Goal: Information Seeking & Learning: Learn about a topic

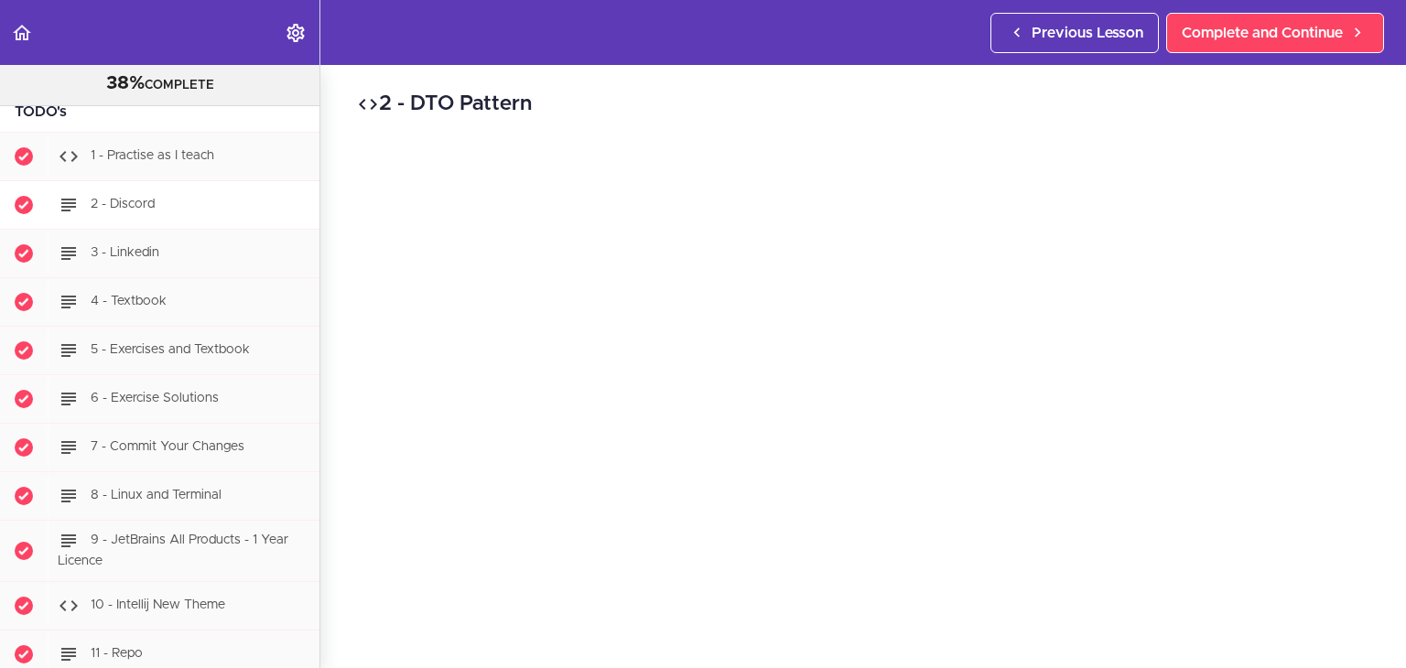
scroll to position [366, 0]
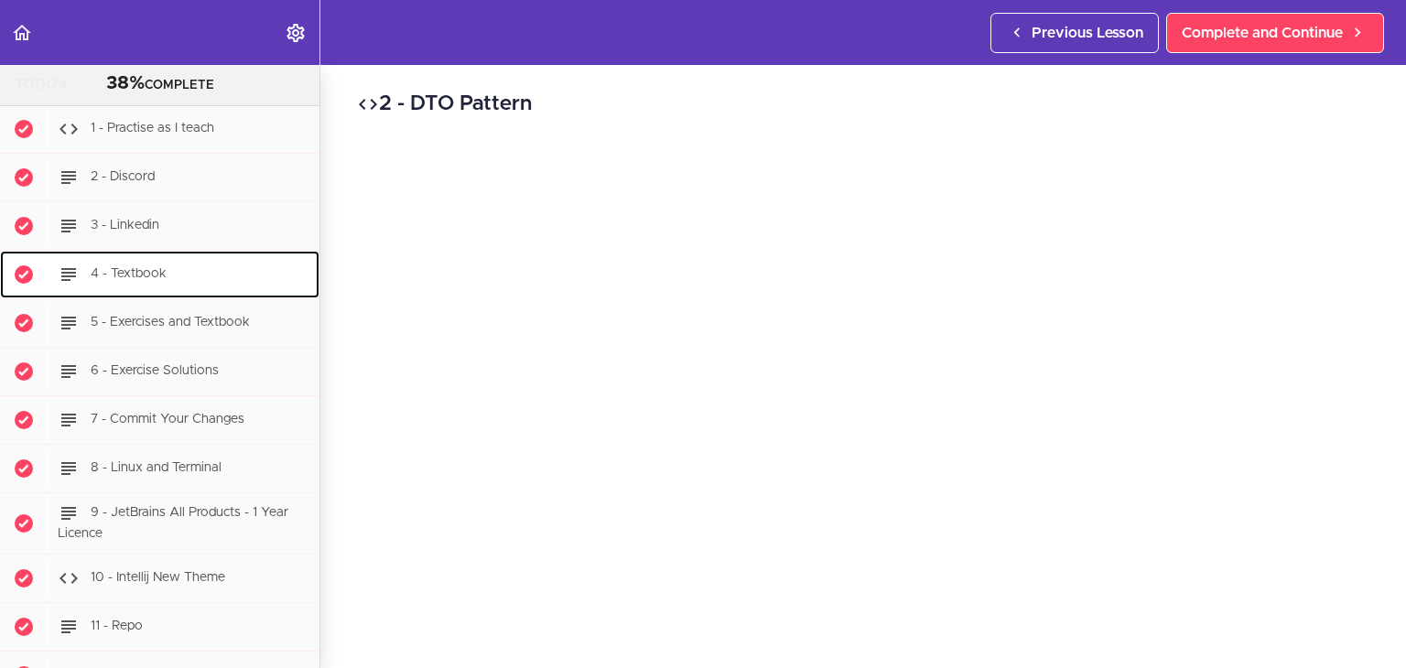
click at [157, 268] on span "4 - Textbook" at bounding box center [129, 273] width 76 height 13
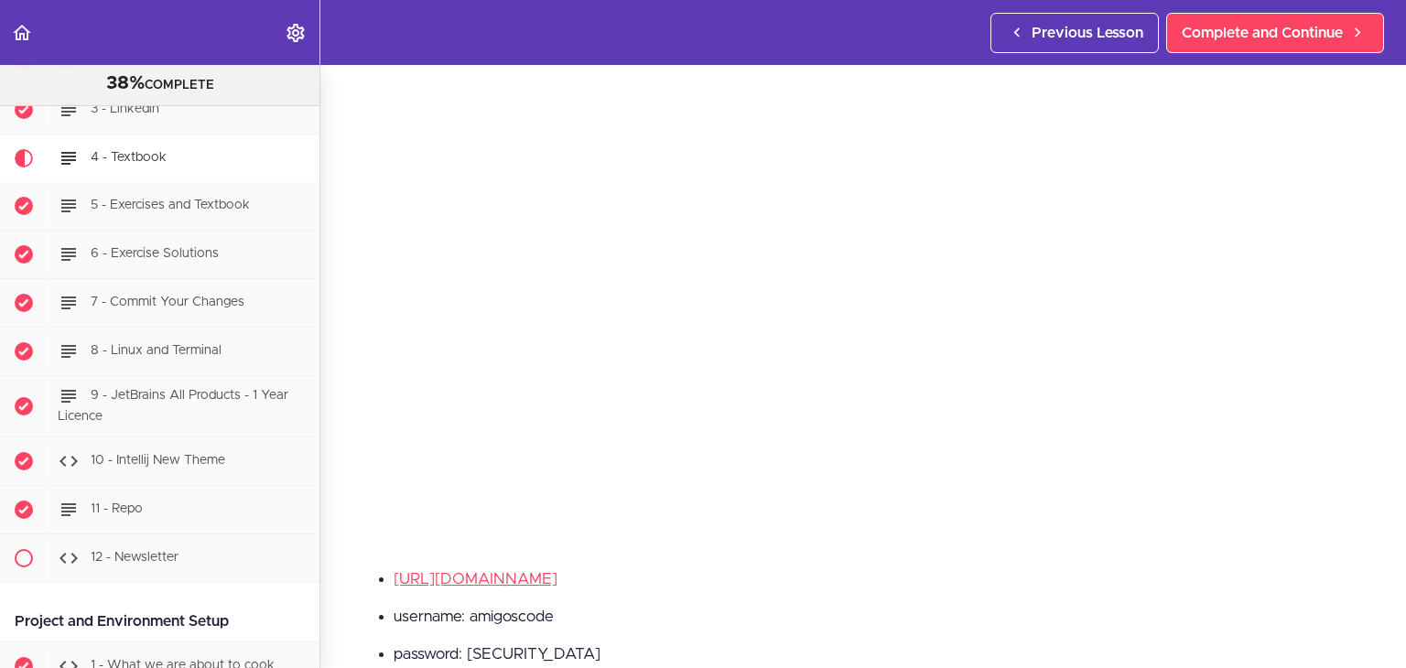
scroll to position [366, 0]
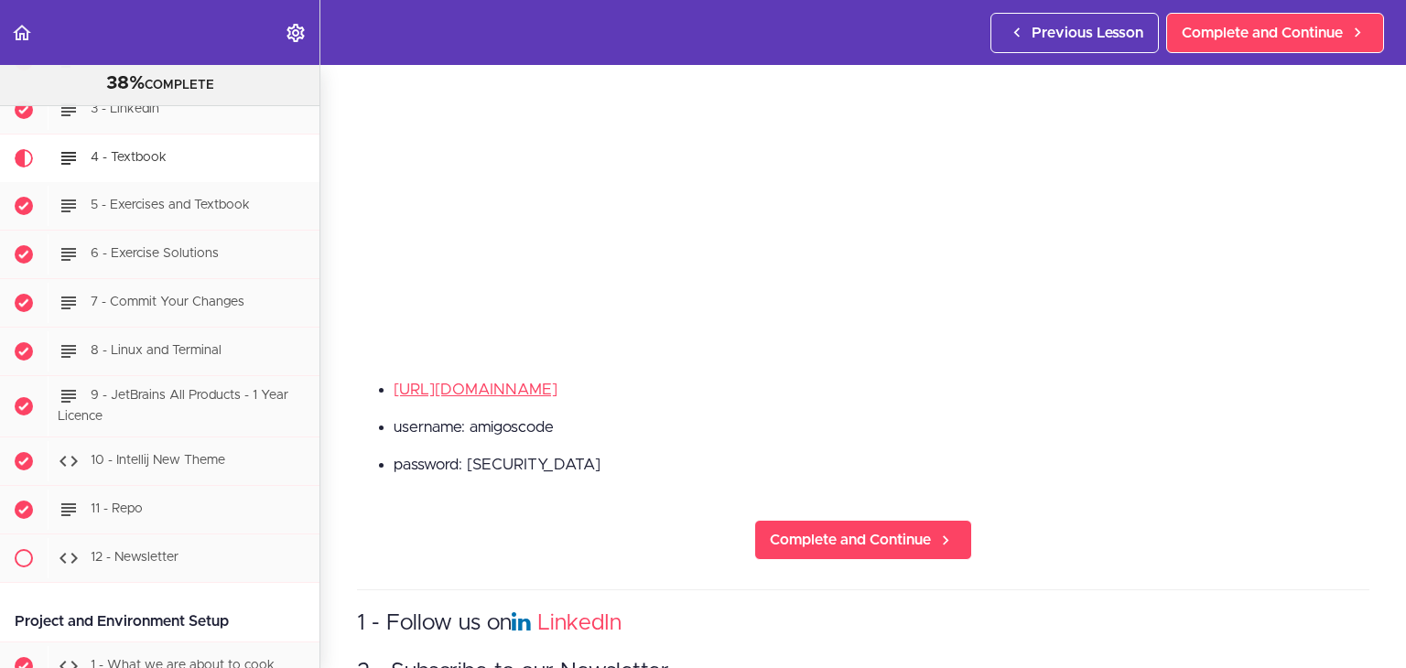
drag, startPoint x: 545, startPoint y: 389, endPoint x: 830, endPoint y: 482, distance: 300.4
click at [830, 482] on div "[URL][DOMAIN_NAME] username: amigoscode password: [SECURITY_DATA]" at bounding box center [863, 434] width 1012 height 113
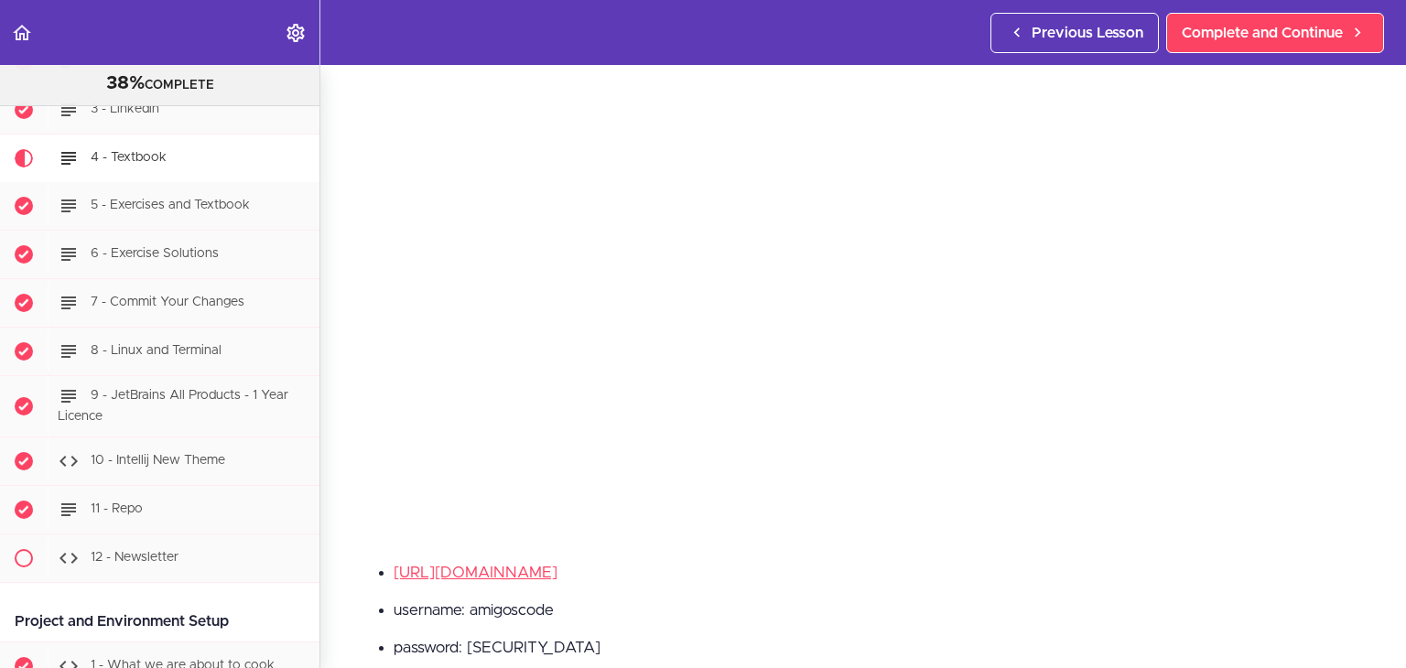
scroll to position [458, 0]
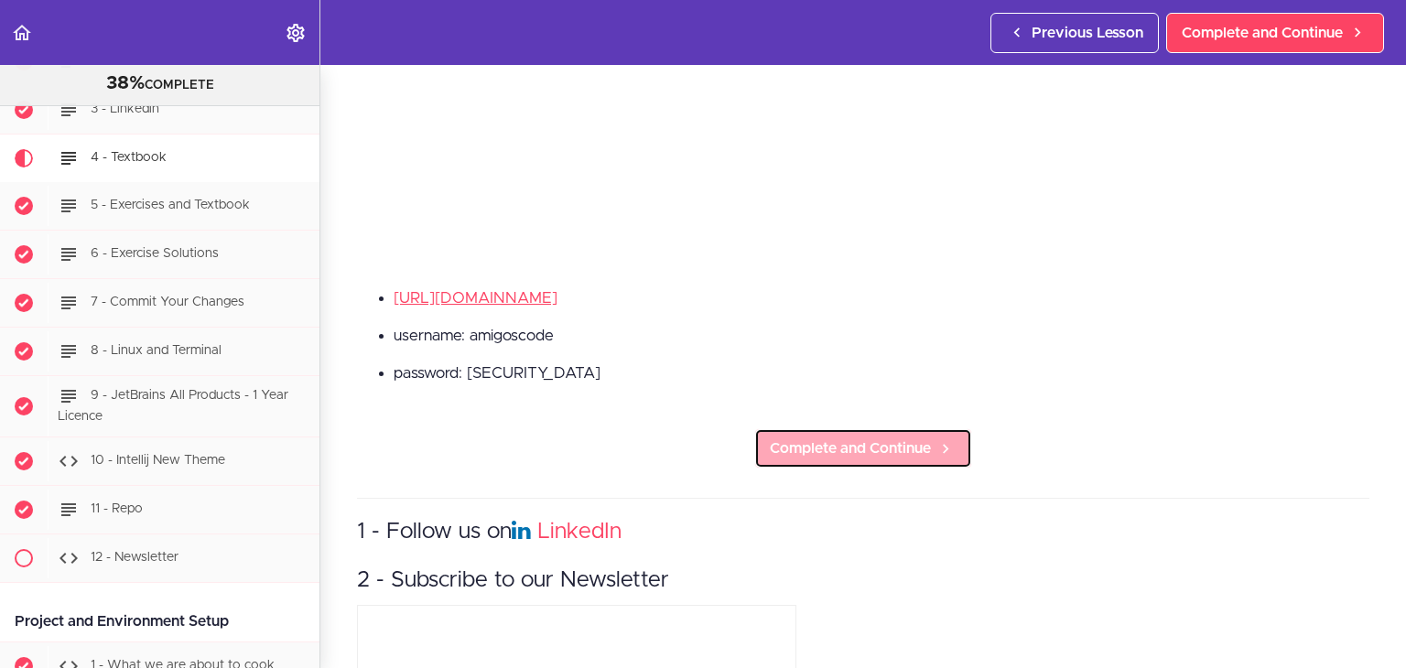
click at [825, 457] on link "Complete and Continue" at bounding box center [863, 448] width 218 height 40
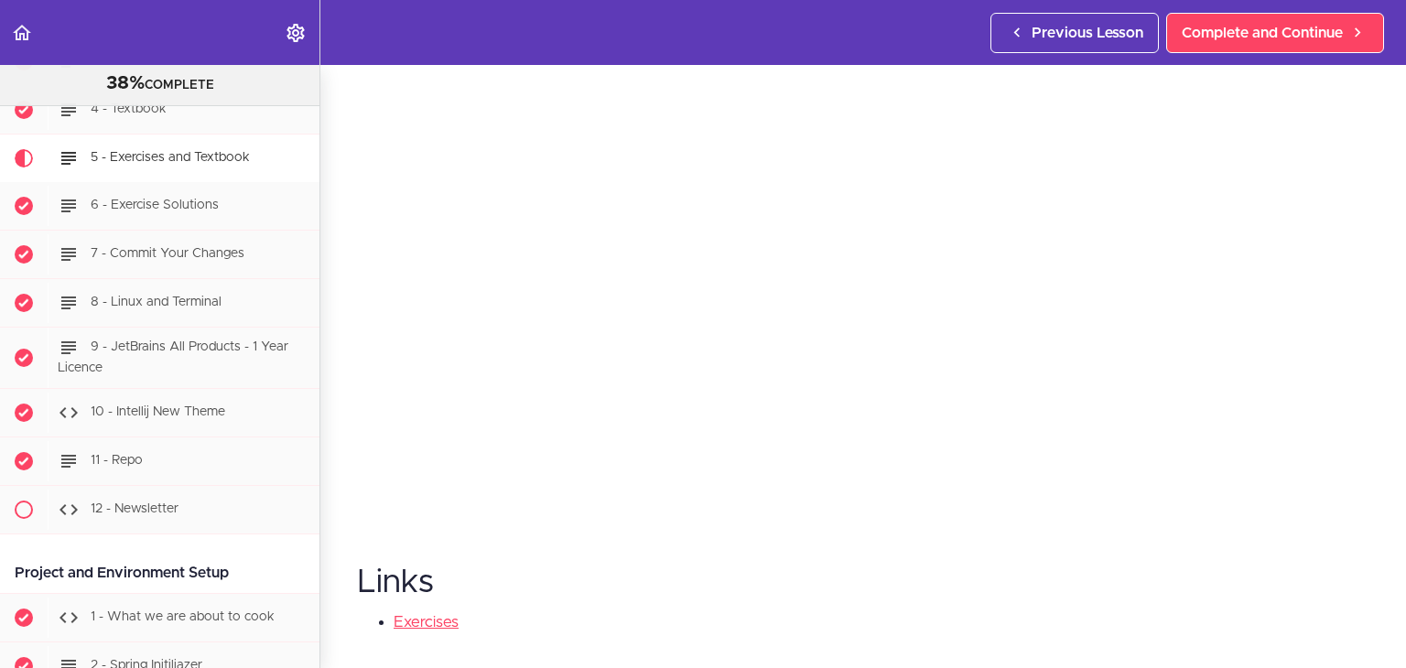
scroll to position [275, 0]
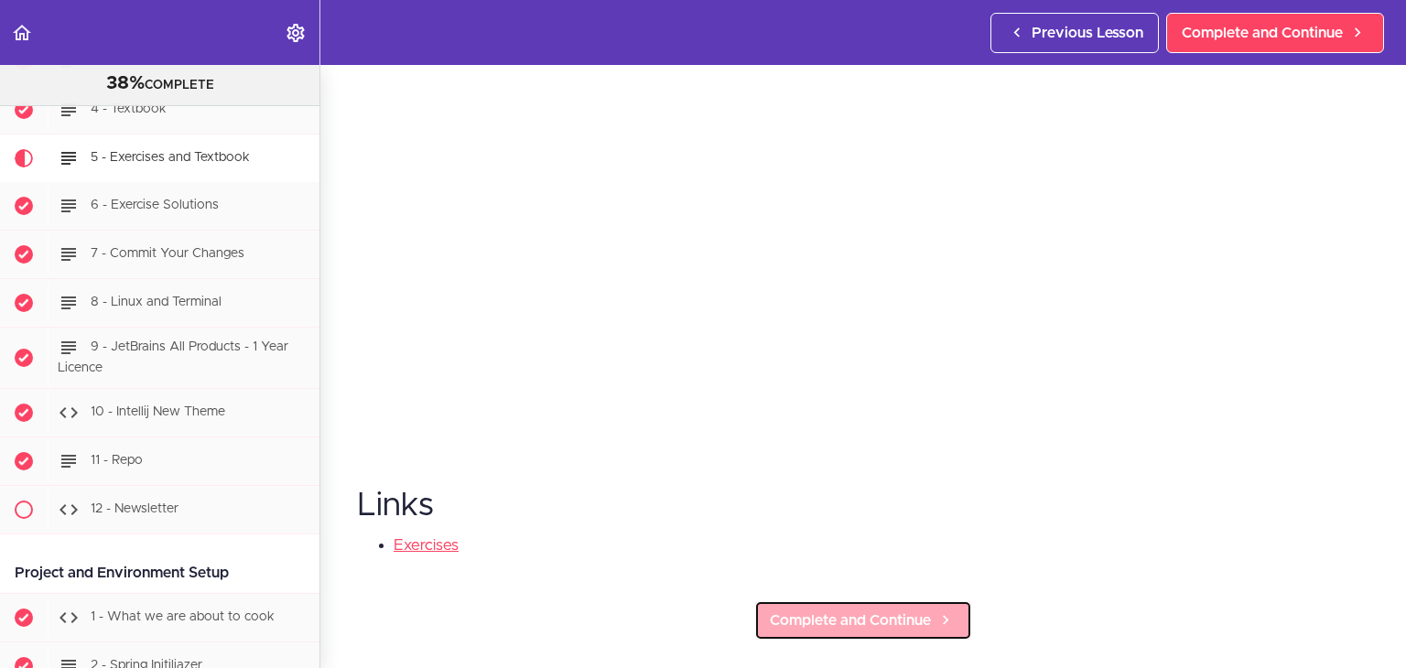
click at [867, 627] on link "Complete and Continue" at bounding box center [863, 620] width 218 height 40
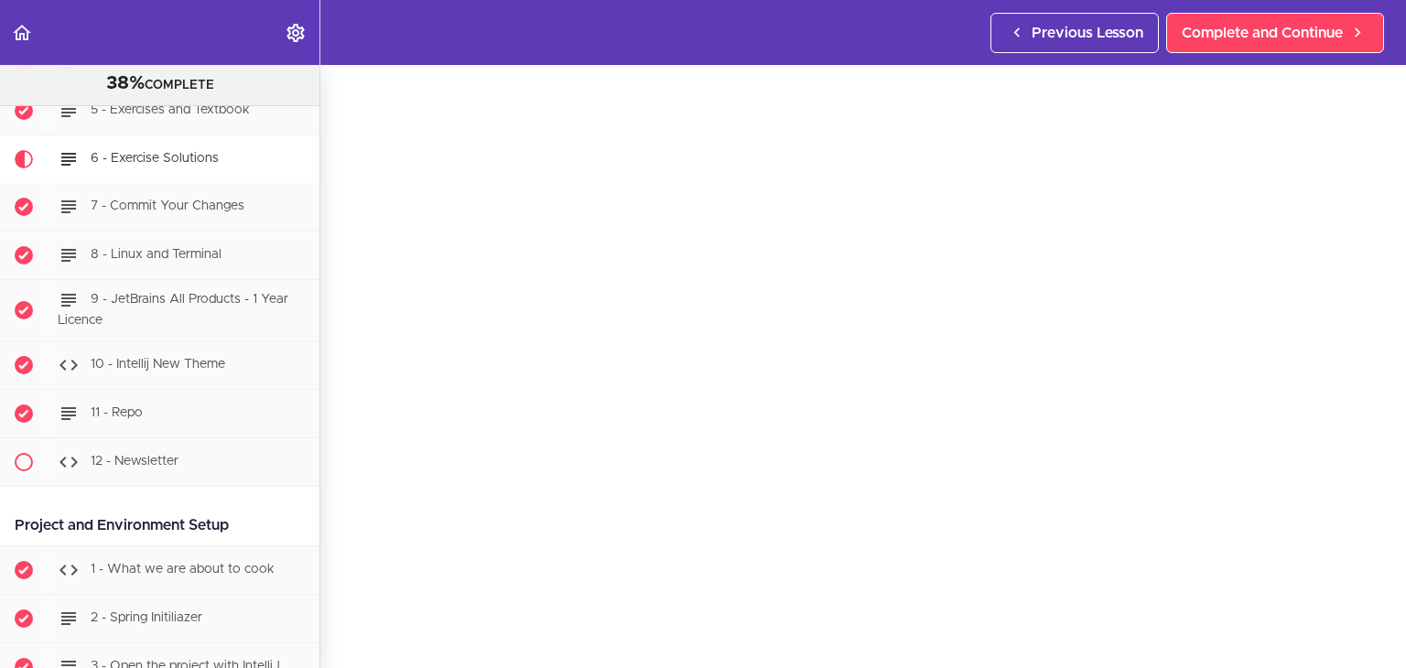
scroll to position [458, 0]
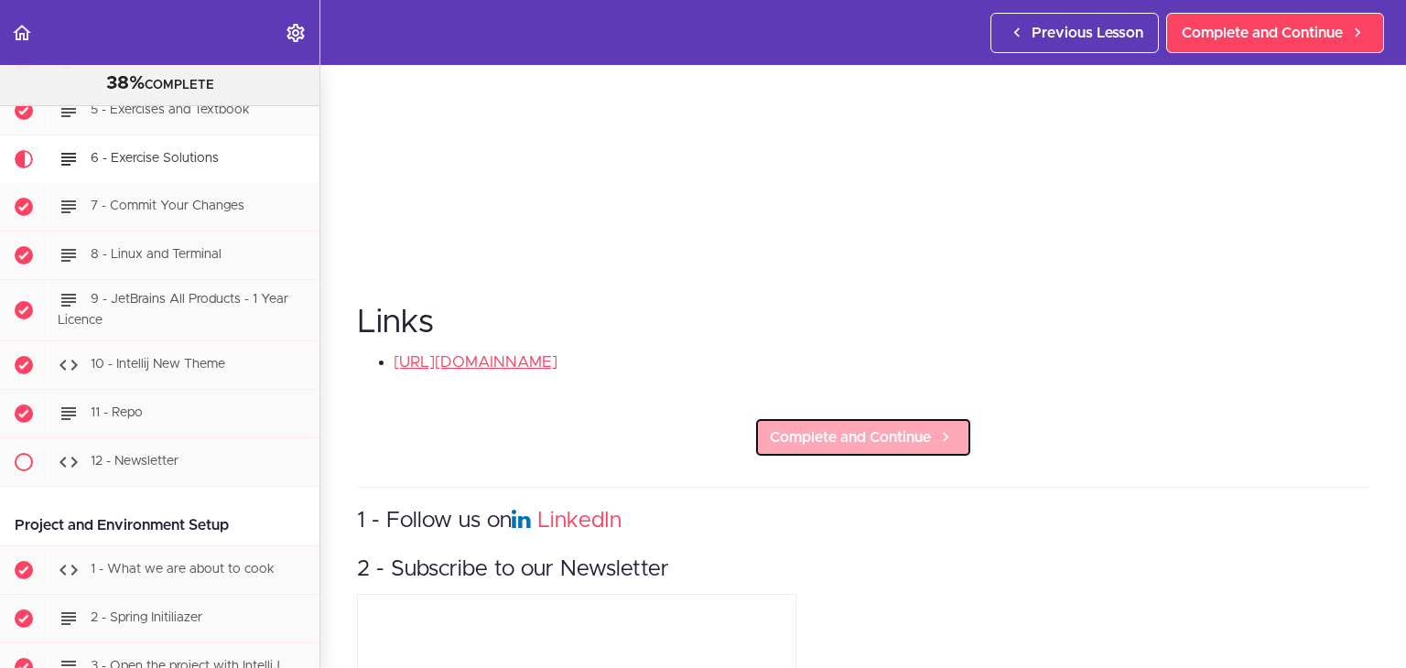
click at [826, 427] on span "Complete and Continue" at bounding box center [850, 438] width 161 height 22
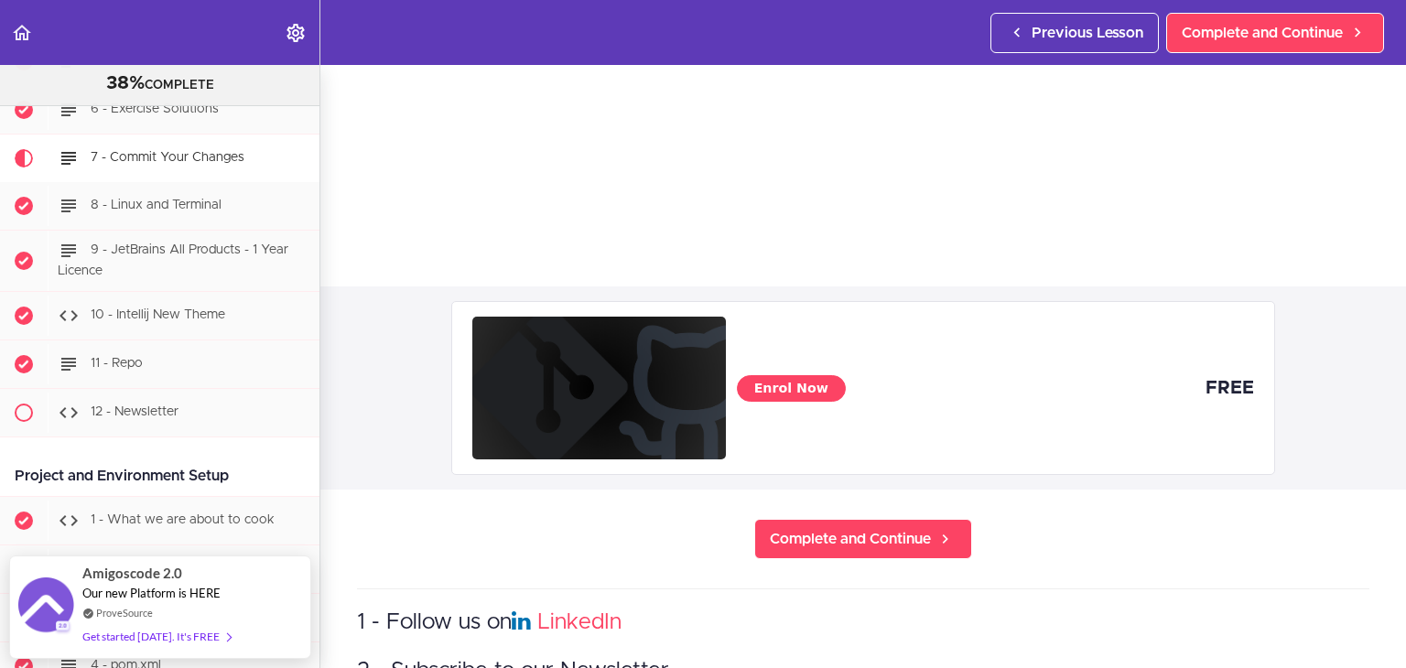
scroll to position [366, 0]
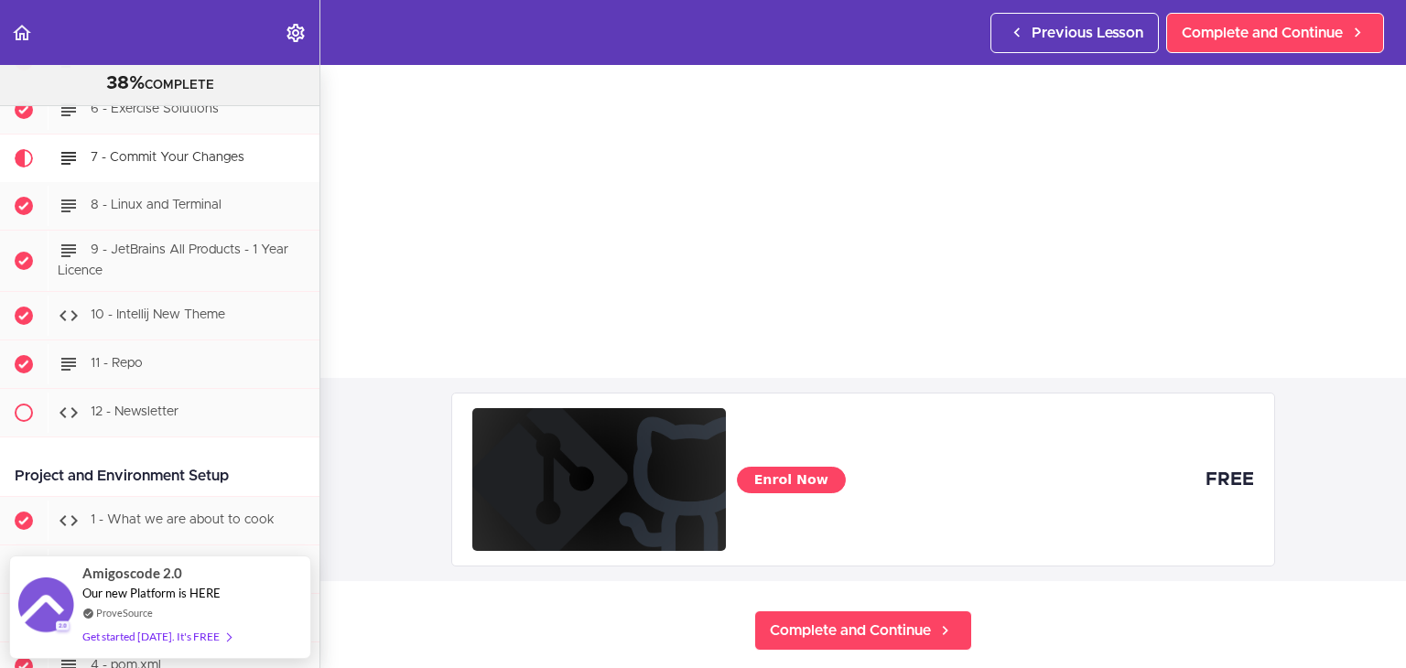
click at [402, 378] on div "Enrol Now FREE" at bounding box center [862, 479] width 1085 height 203
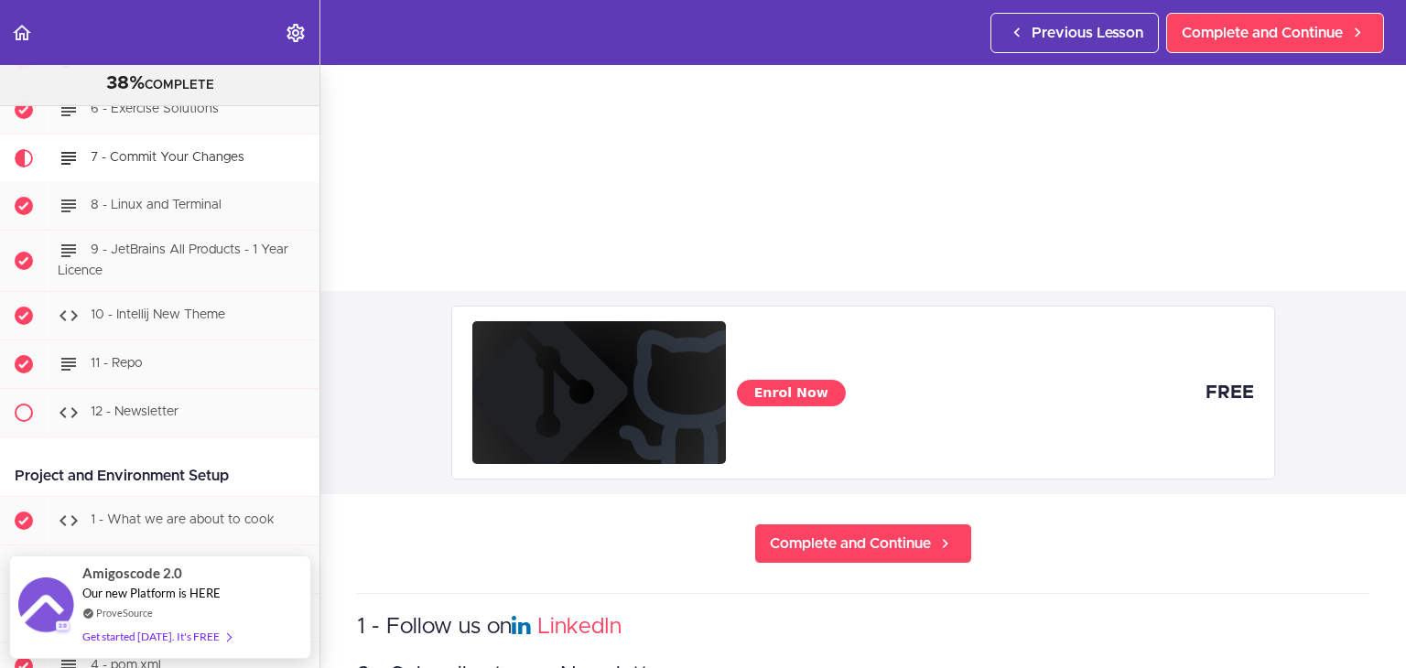
scroll to position [458, 0]
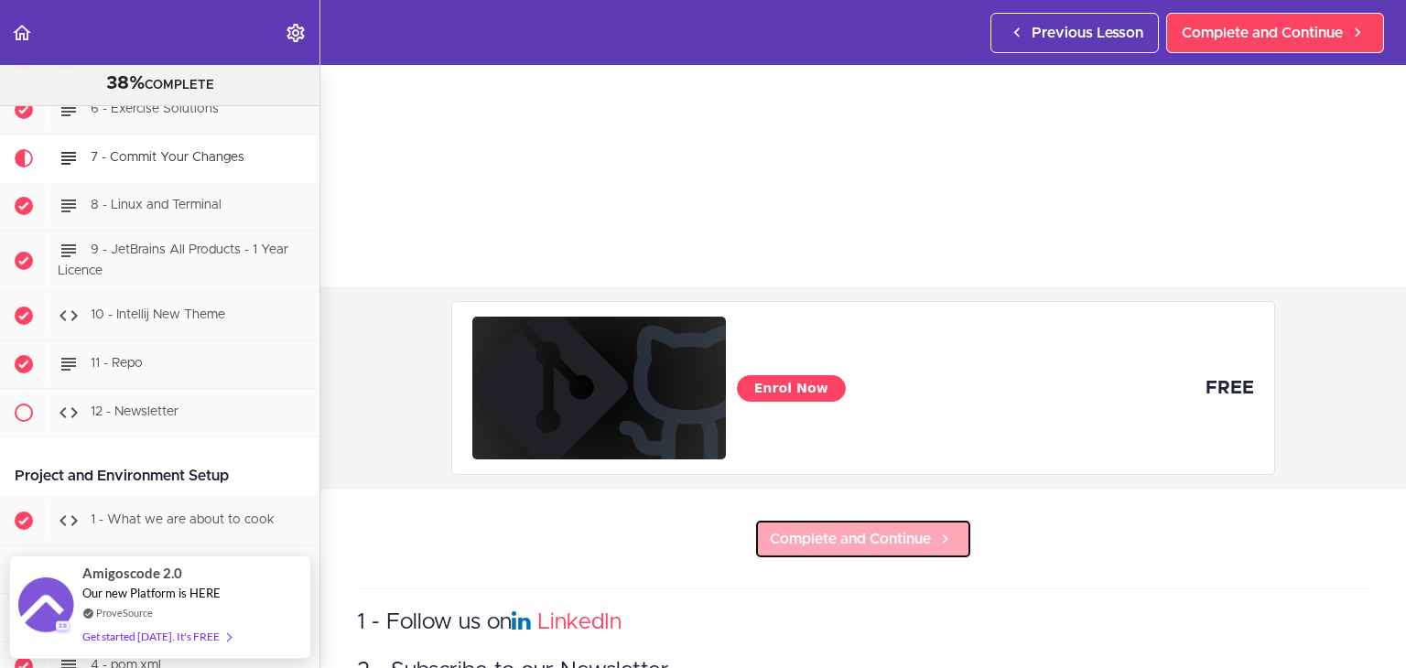
click at [848, 539] on span "Complete and Continue" at bounding box center [850, 539] width 161 height 22
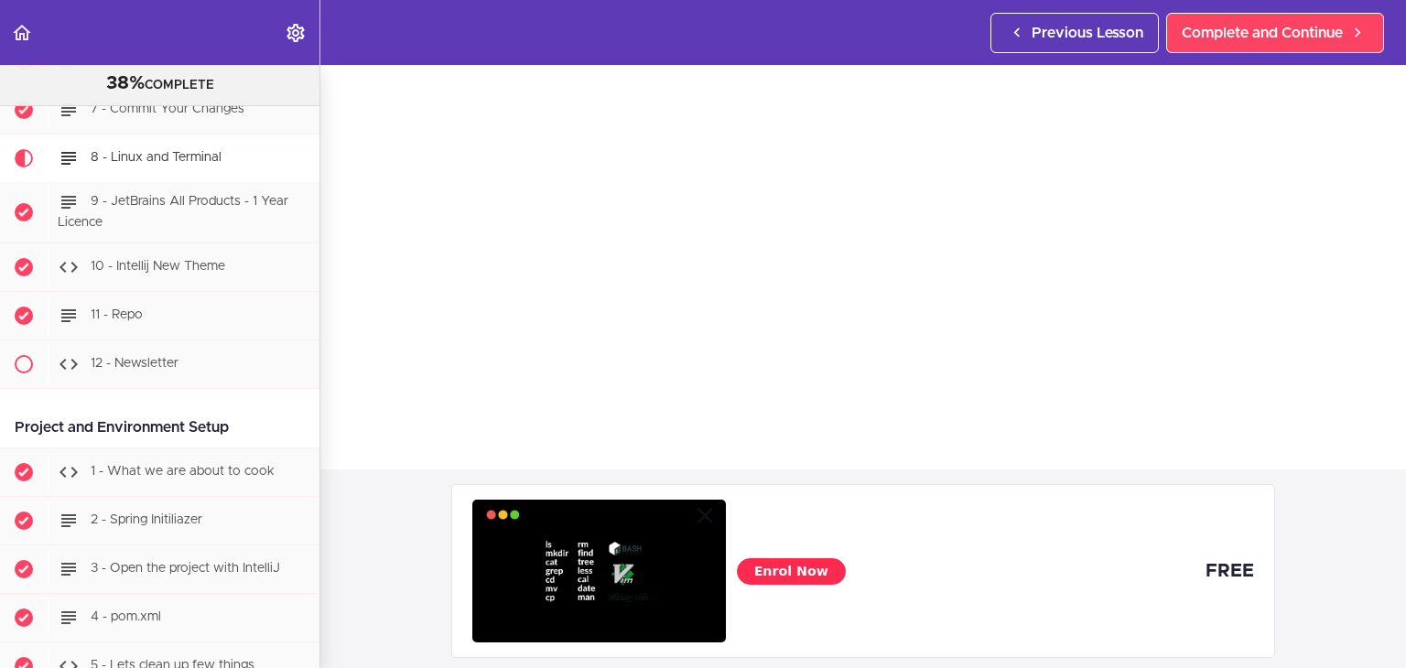
scroll to position [641, 0]
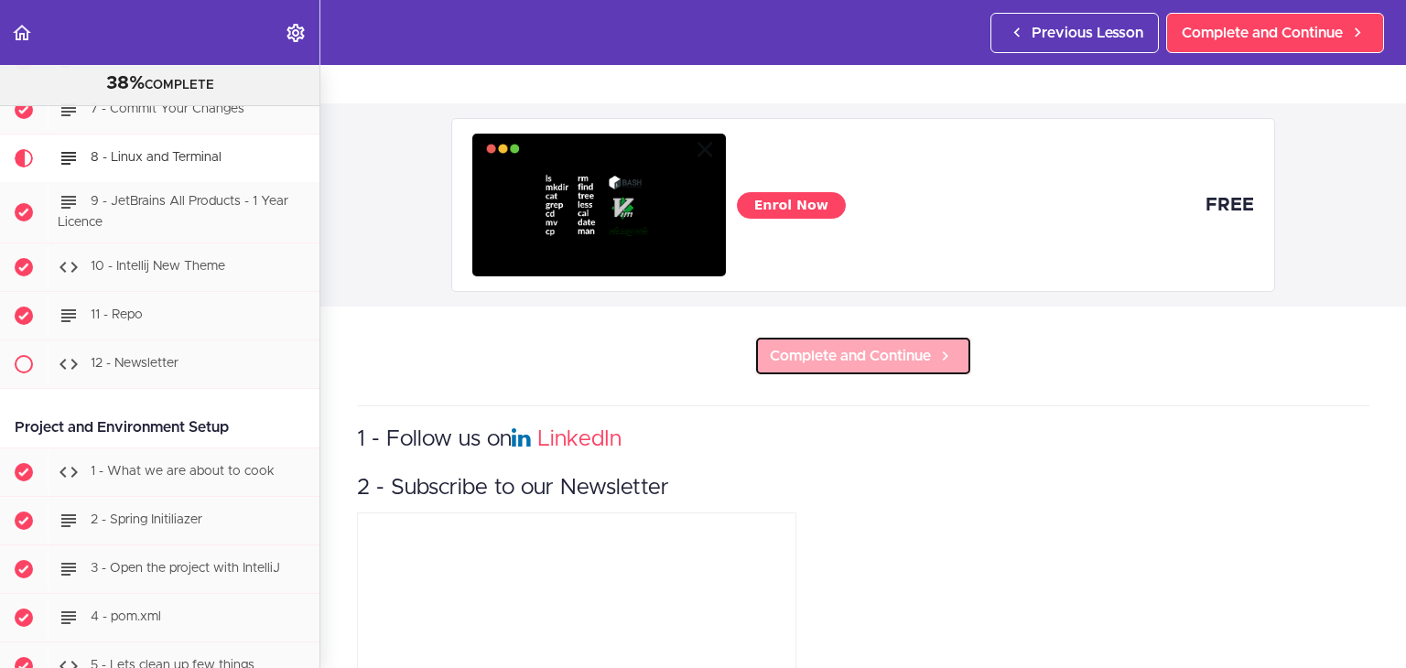
click at [833, 350] on span "Complete and Continue" at bounding box center [850, 356] width 161 height 22
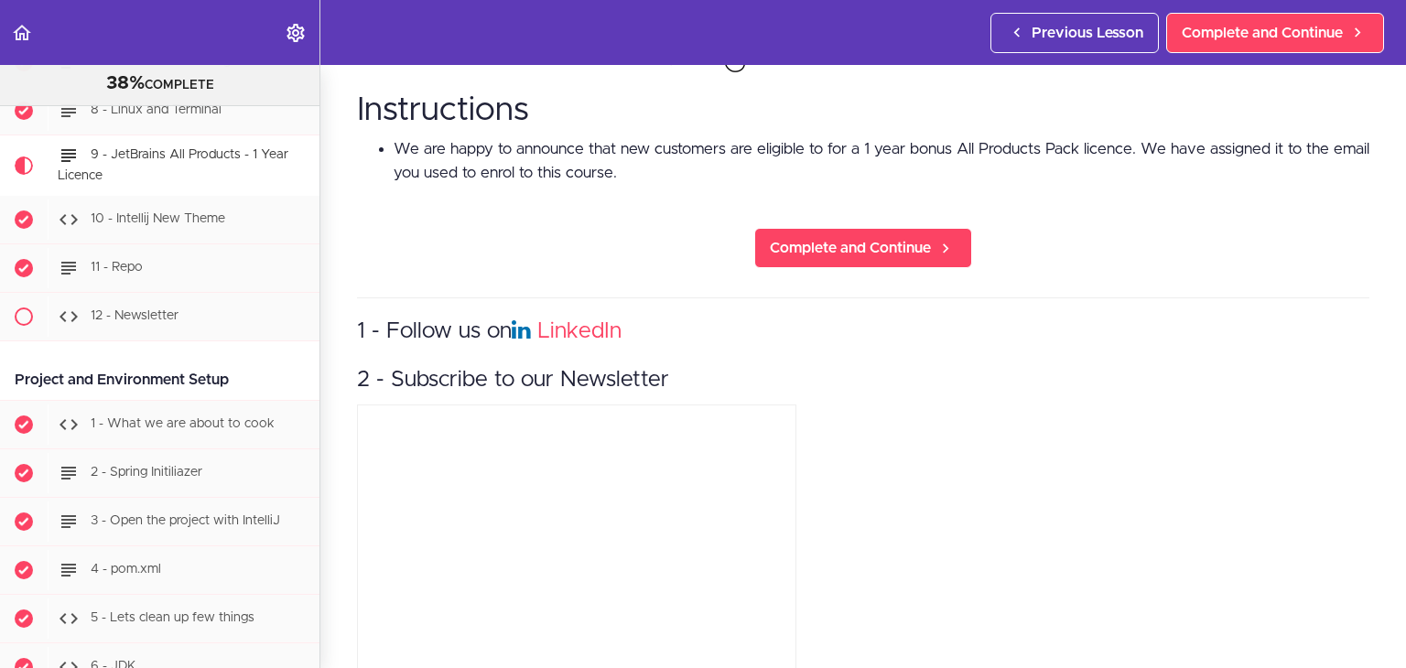
scroll to position [1077, 0]
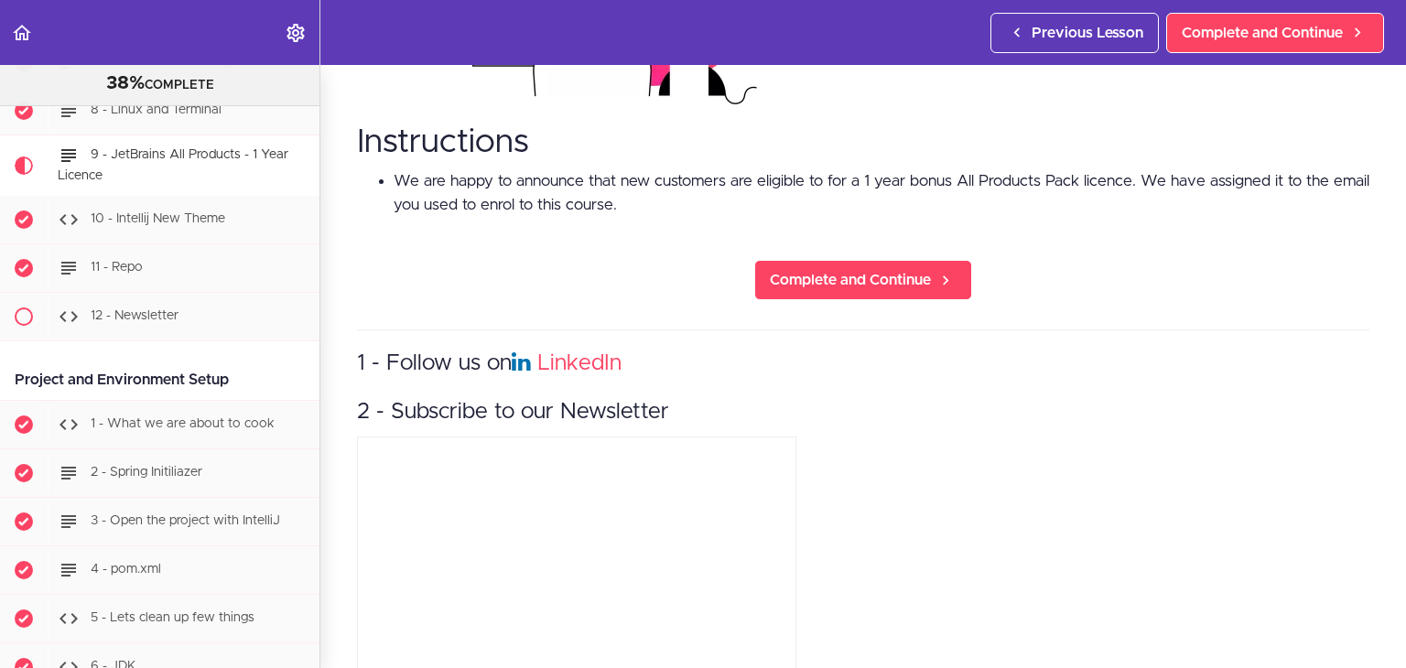
click at [1201, 612] on div "1 - Follow us on LinkedIn 2 - Subscribe to our Newsletter" at bounding box center [863, 531] width 1012 height 405
click at [1315, 484] on div "1 - Follow us on LinkedIn 2 - Subscribe to our Newsletter" at bounding box center [863, 531] width 1012 height 405
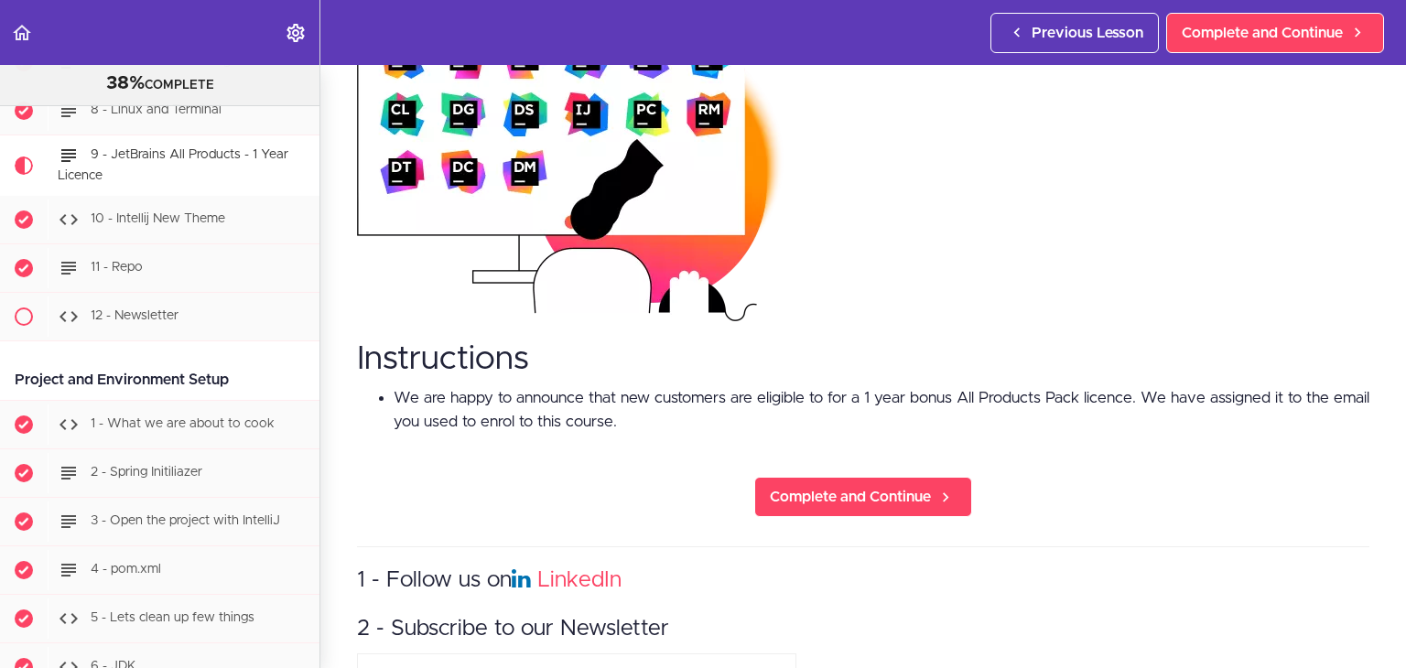
scroll to position [894, 0]
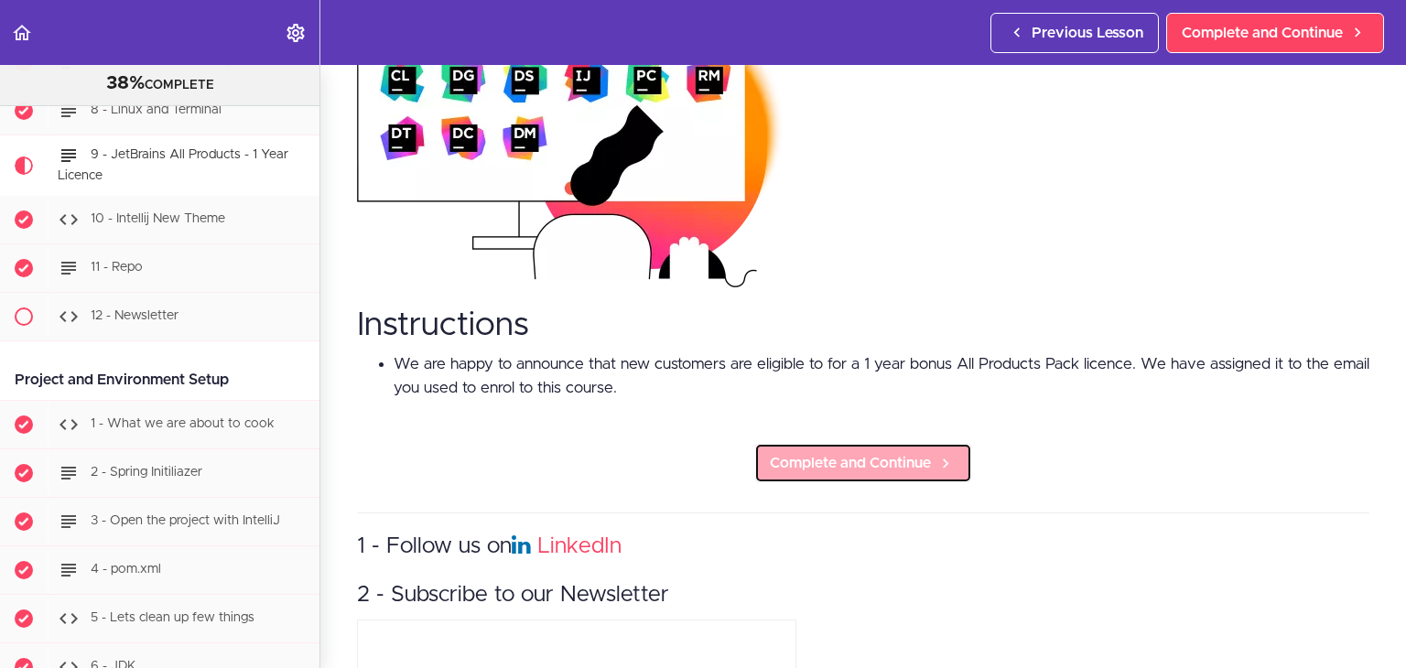
click at [852, 452] on span "Complete and Continue" at bounding box center [850, 463] width 161 height 22
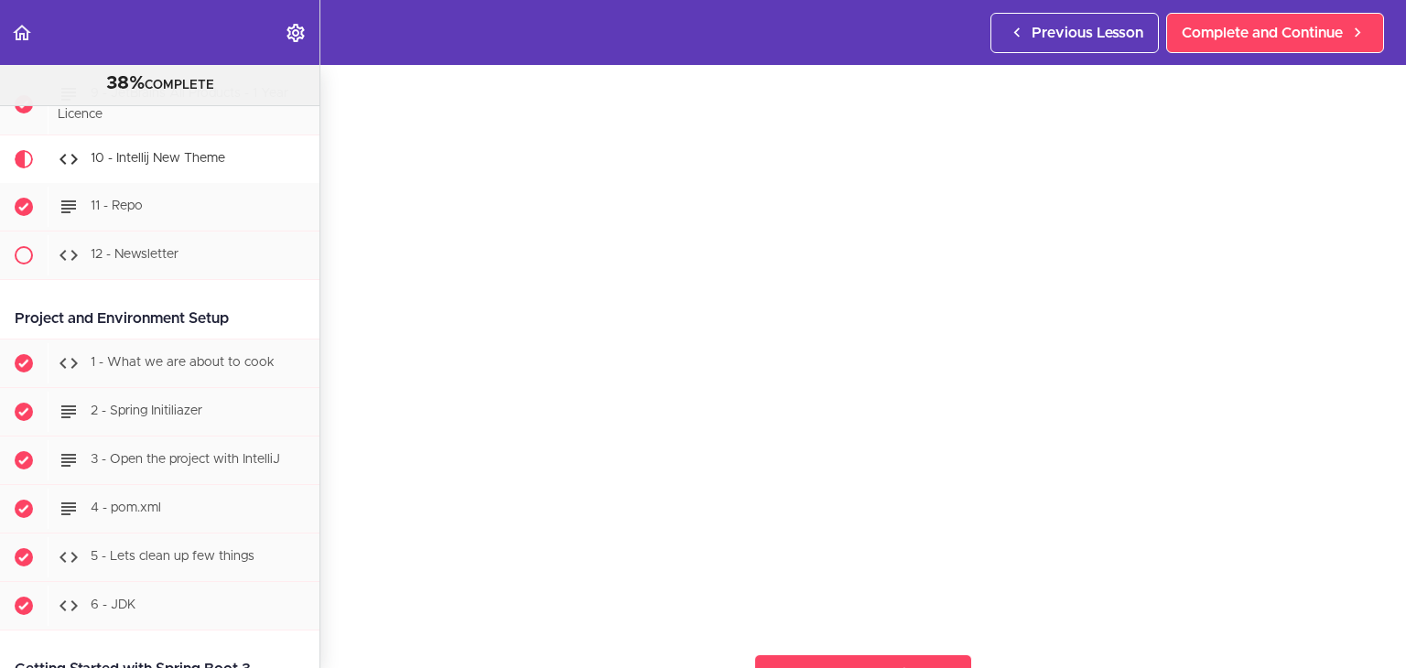
scroll to position [458, 0]
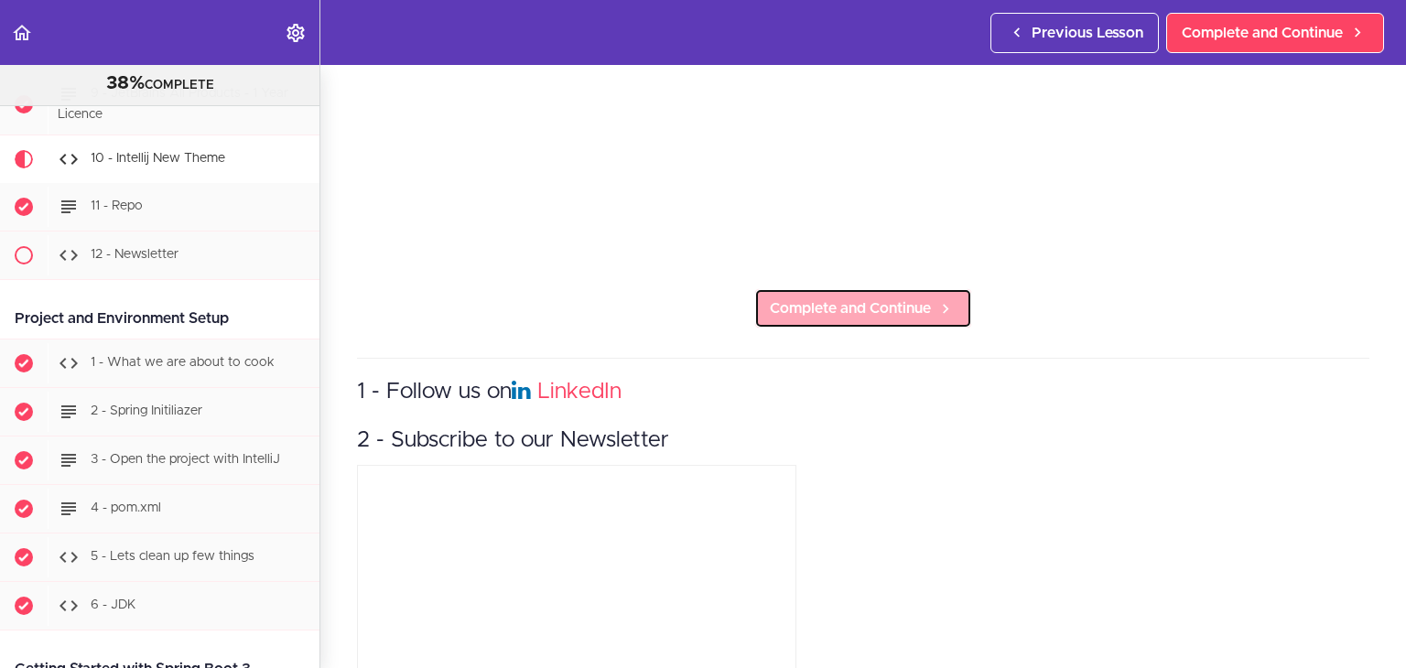
click at [807, 312] on link "Complete and Continue" at bounding box center [863, 308] width 218 height 40
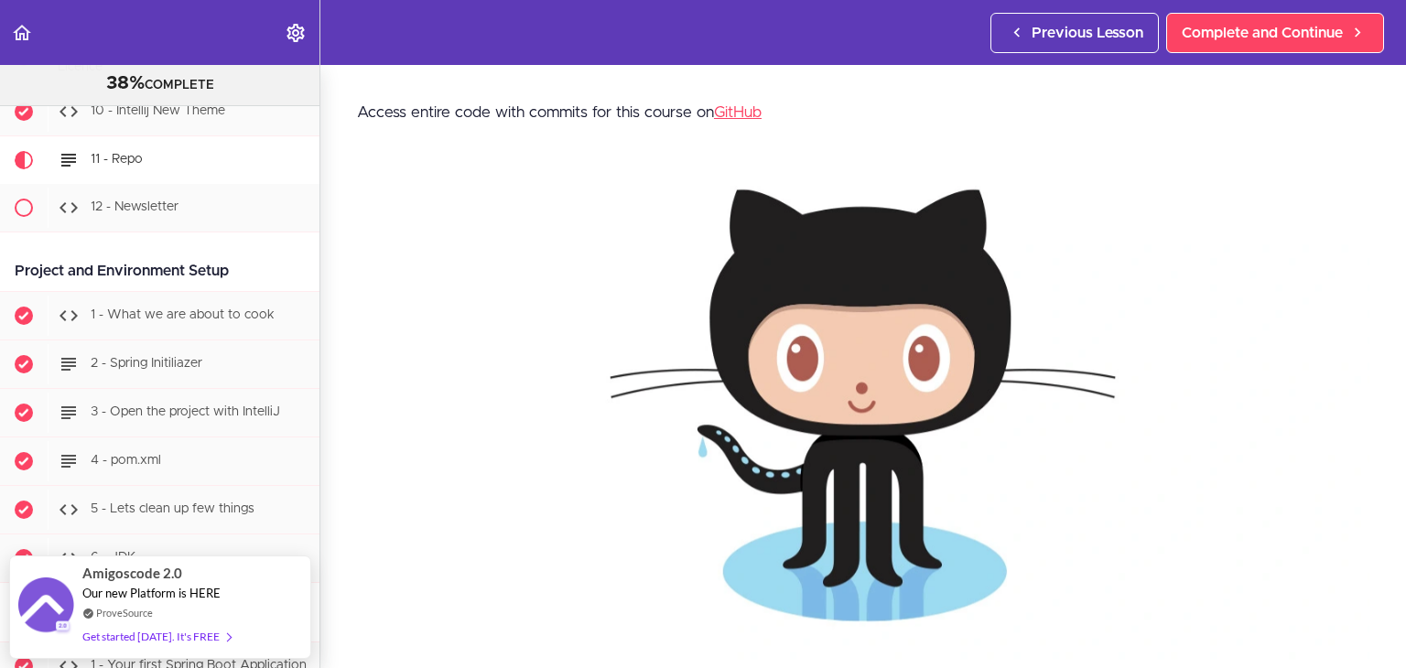
scroll to position [183, 0]
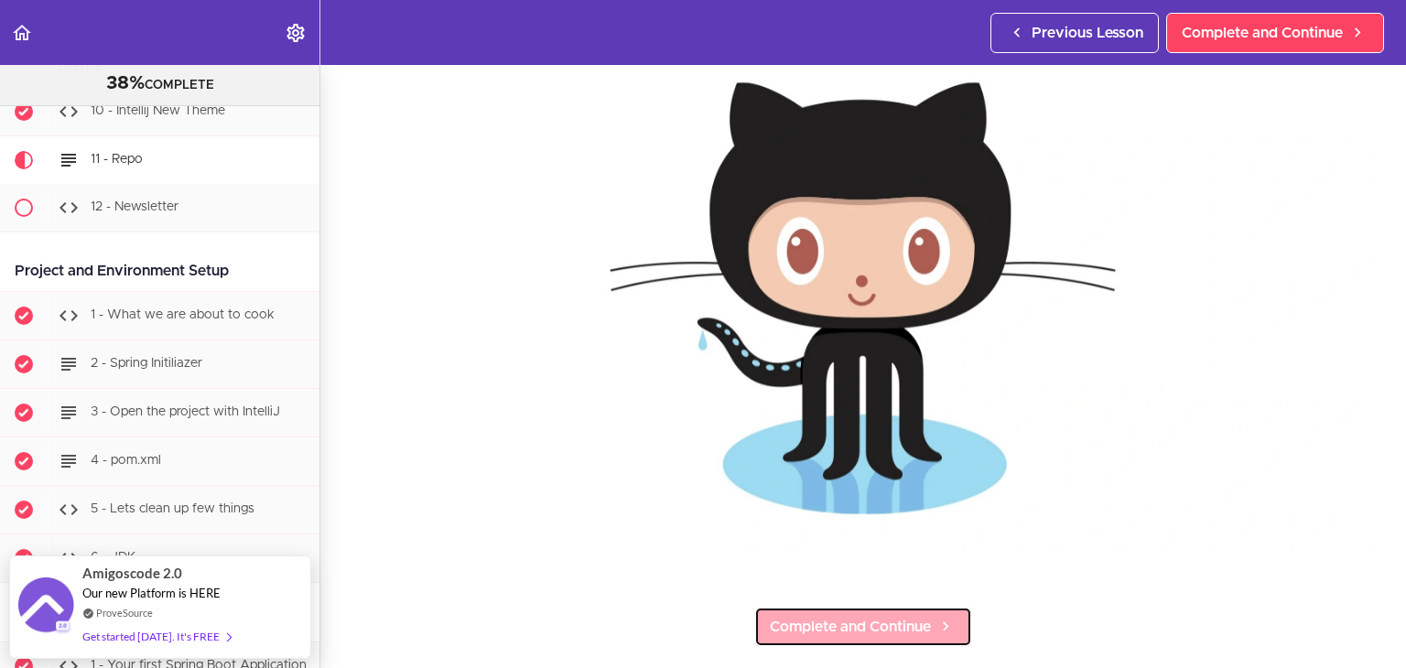
click at [836, 627] on span "Complete and Continue" at bounding box center [850, 627] width 161 height 22
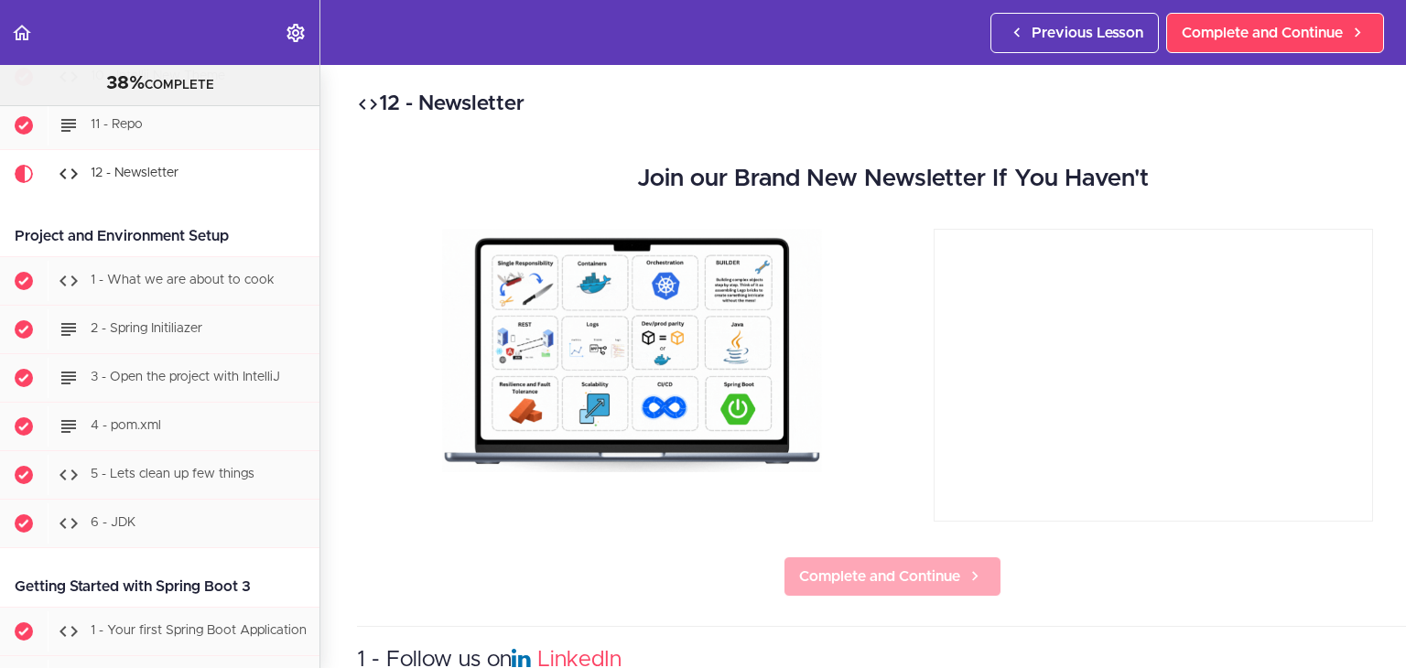
scroll to position [881, 0]
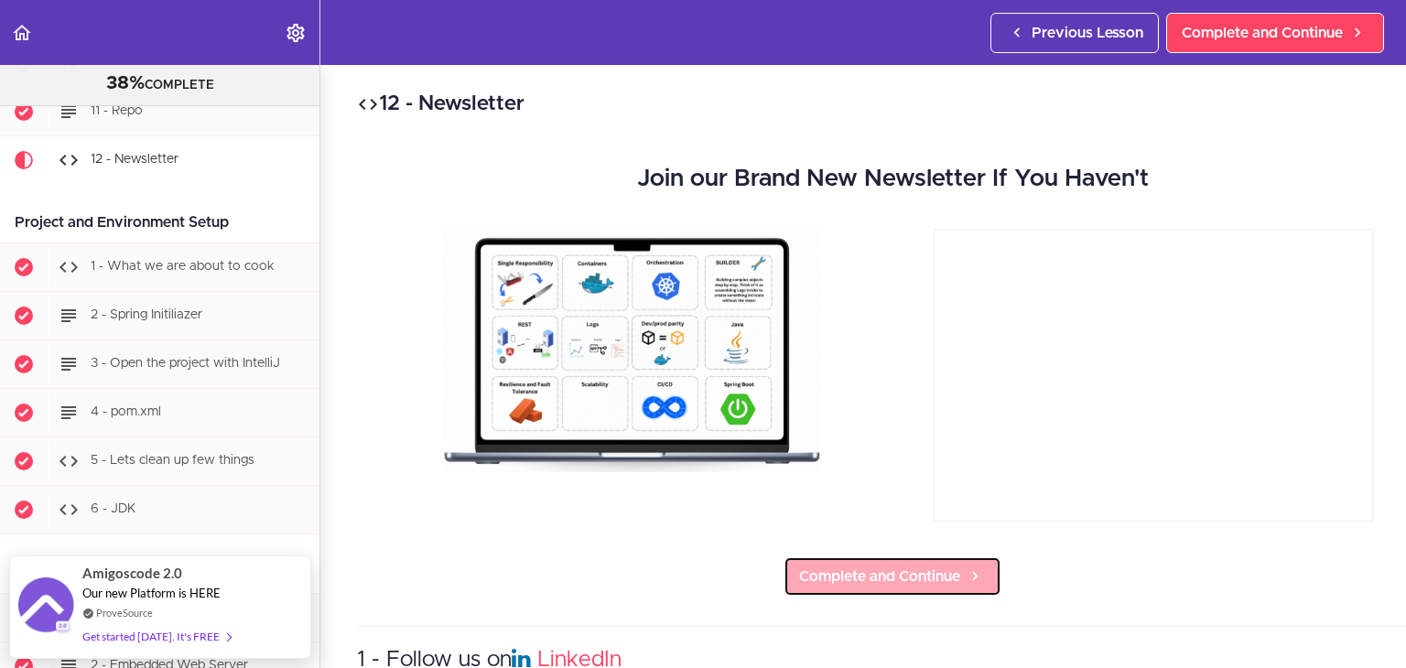
click at [897, 579] on span "Complete and Continue" at bounding box center [879, 577] width 161 height 22
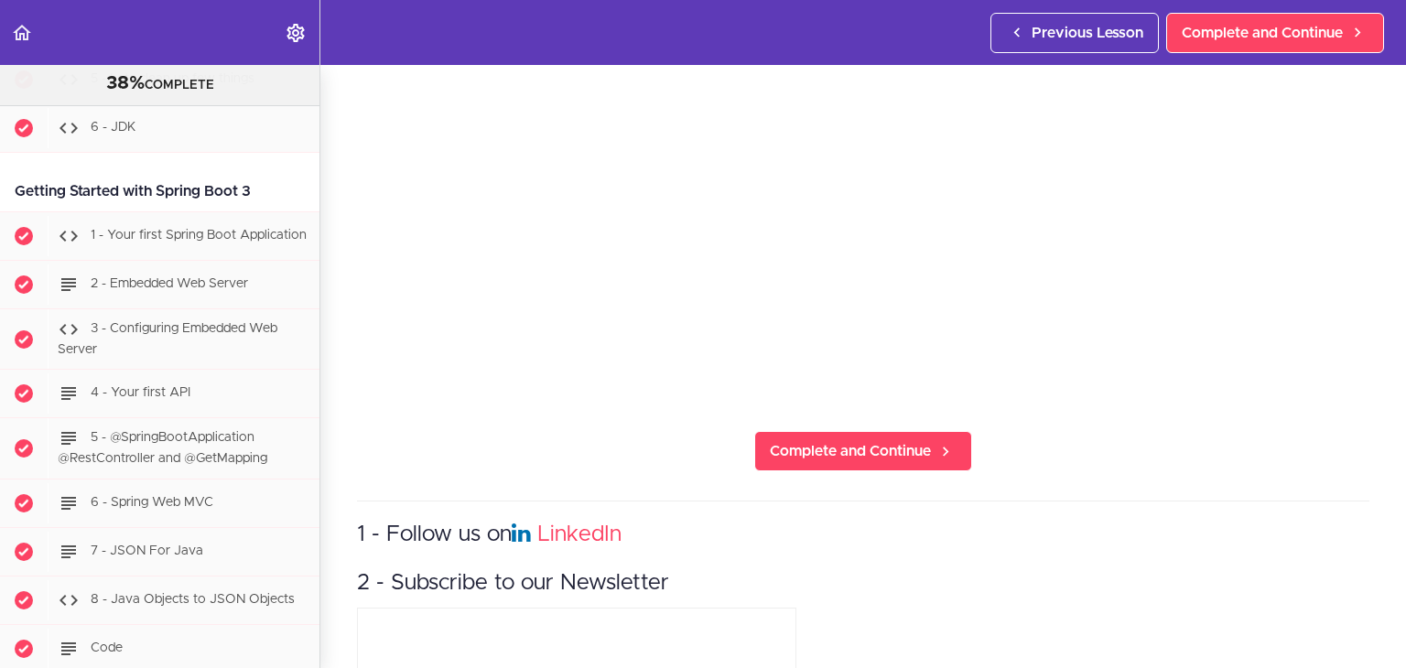
scroll to position [458, 0]
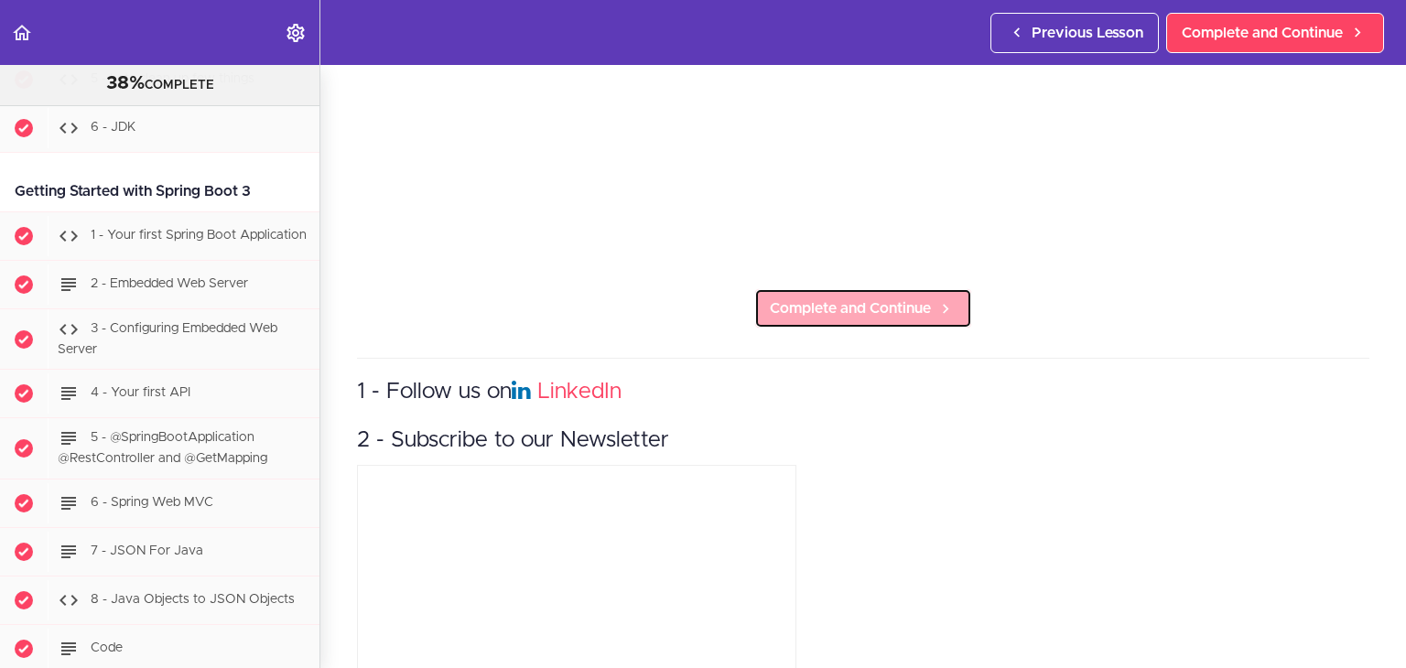
click at [850, 303] on span "Complete and Continue" at bounding box center [850, 308] width 161 height 22
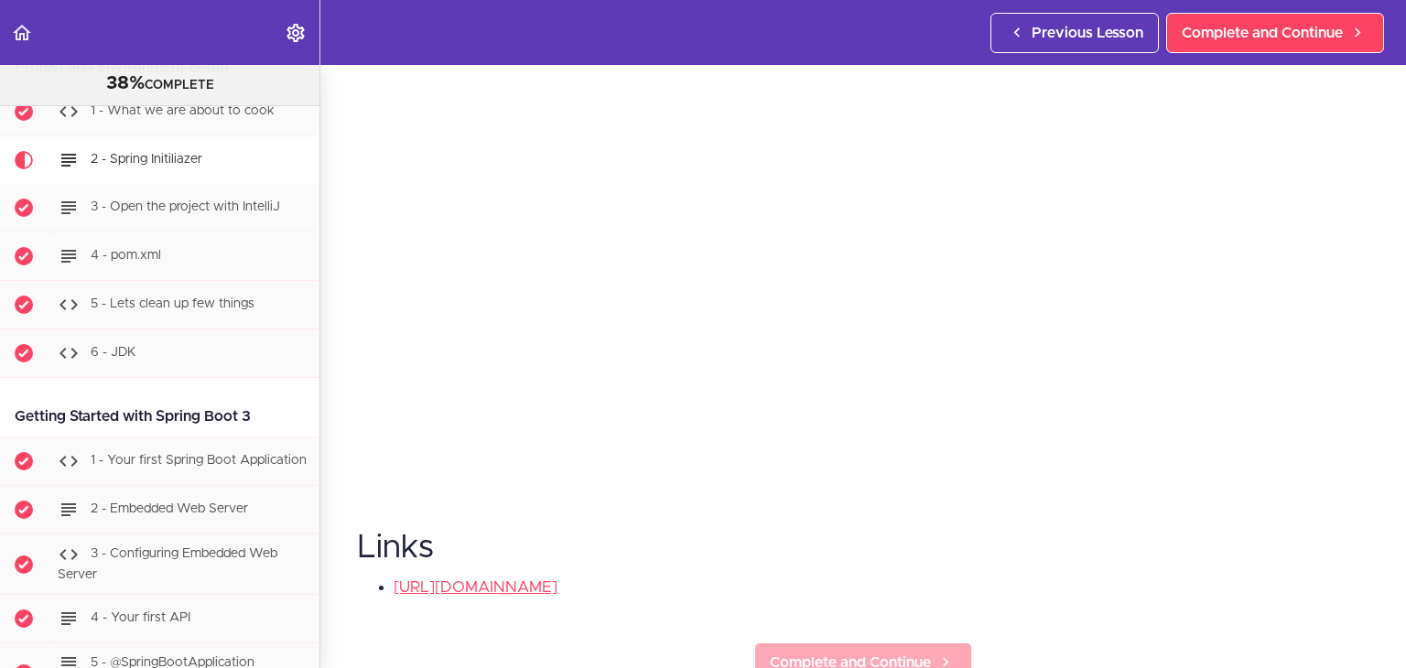
scroll to position [366, 0]
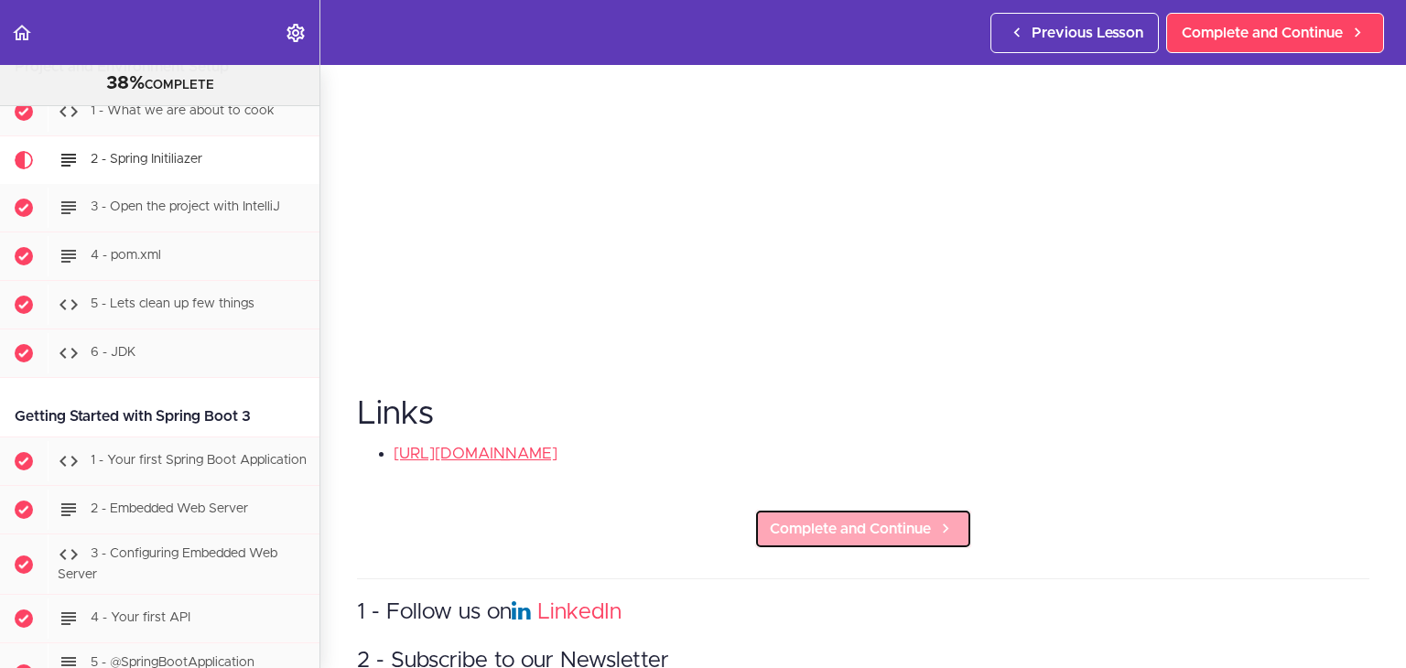
click at [825, 524] on span "Complete and Continue" at bounding box center [850, 529] width 161 height 22
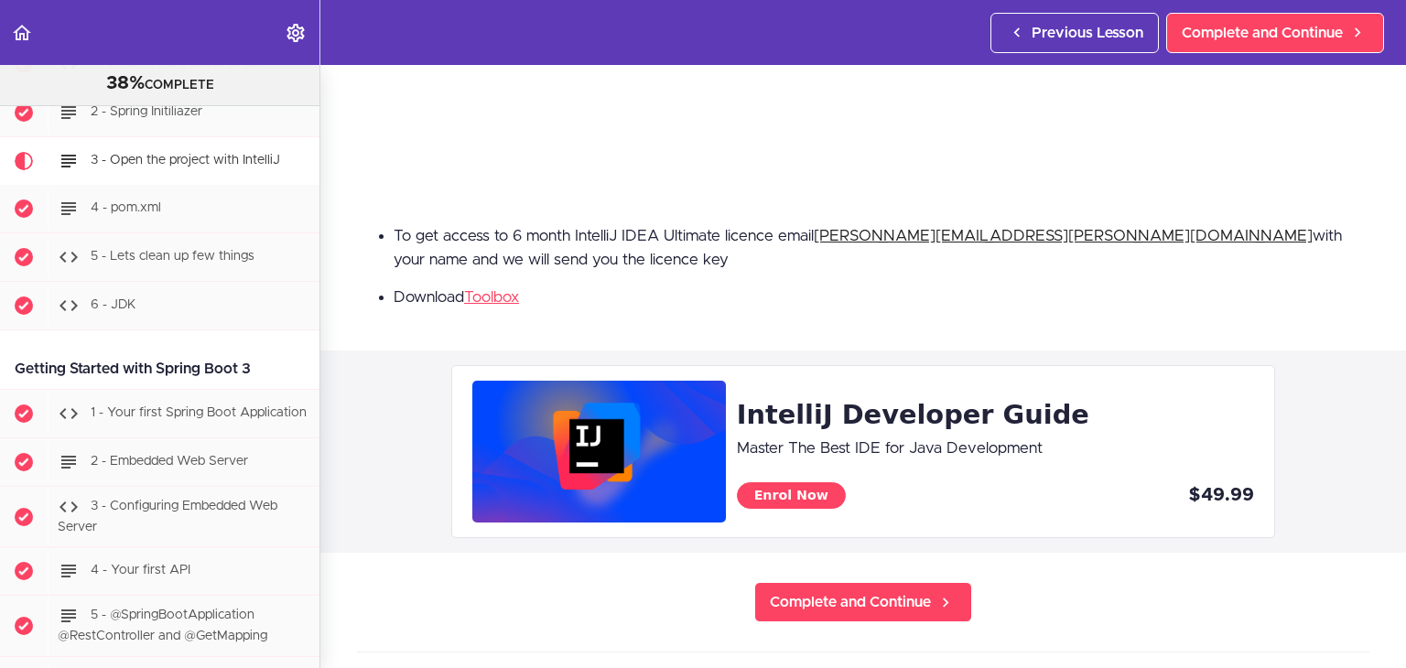
scroll to position [549, 0]
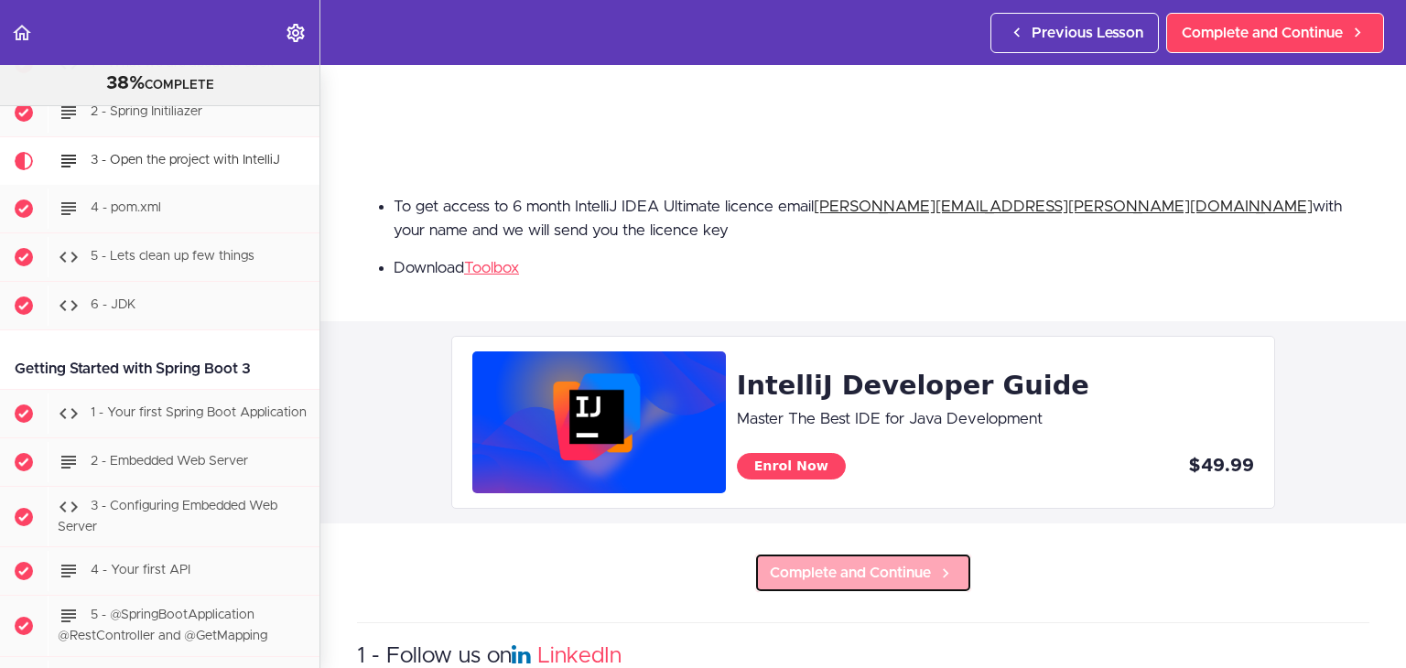
click at [772, 563] on span "Complete and Continue" at bounding box center [850, 573] width 161 height 22
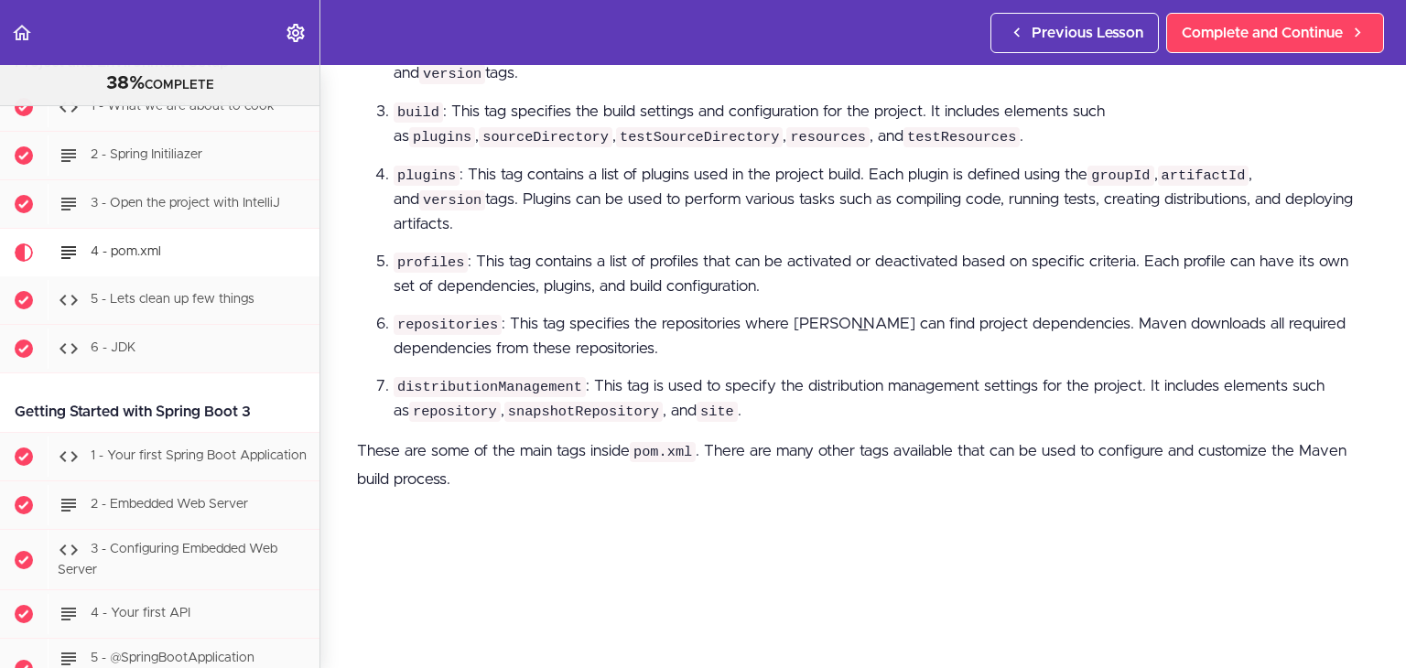
scroll to position [1464, 0]
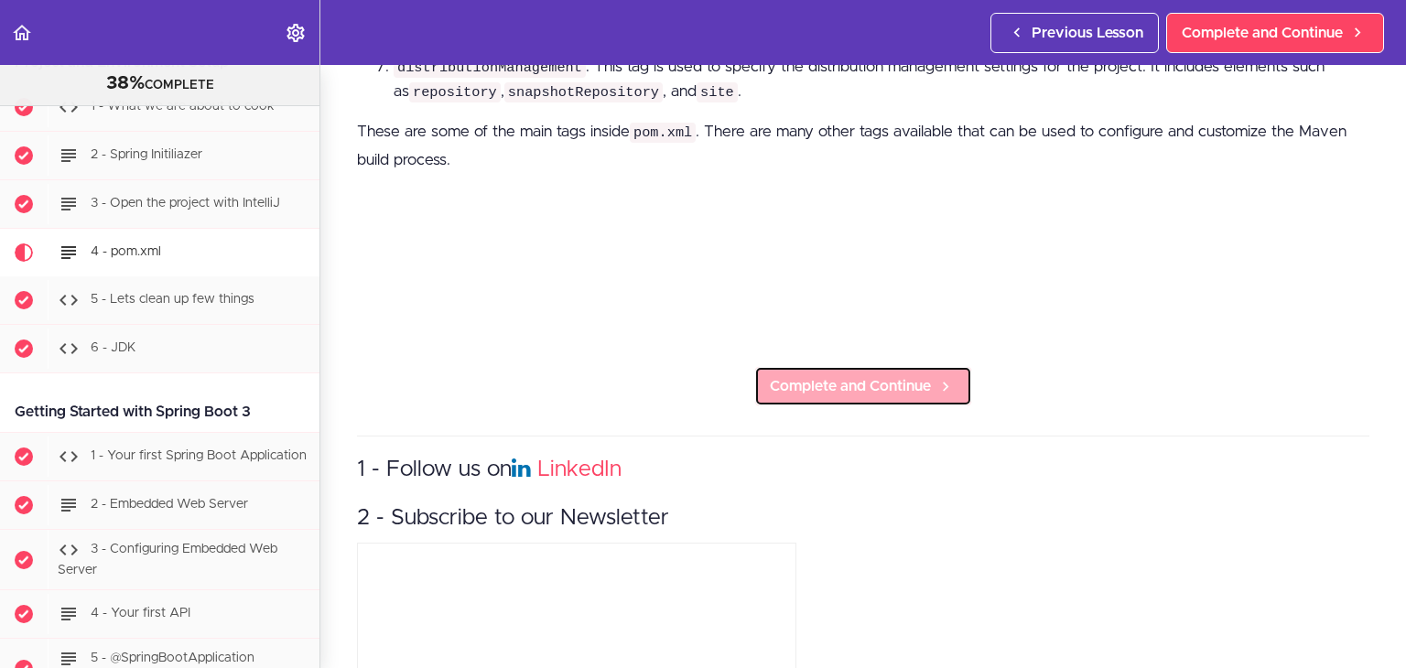
click at [943, 377] on icon at bounding box center [945, 386] width 22 height 19
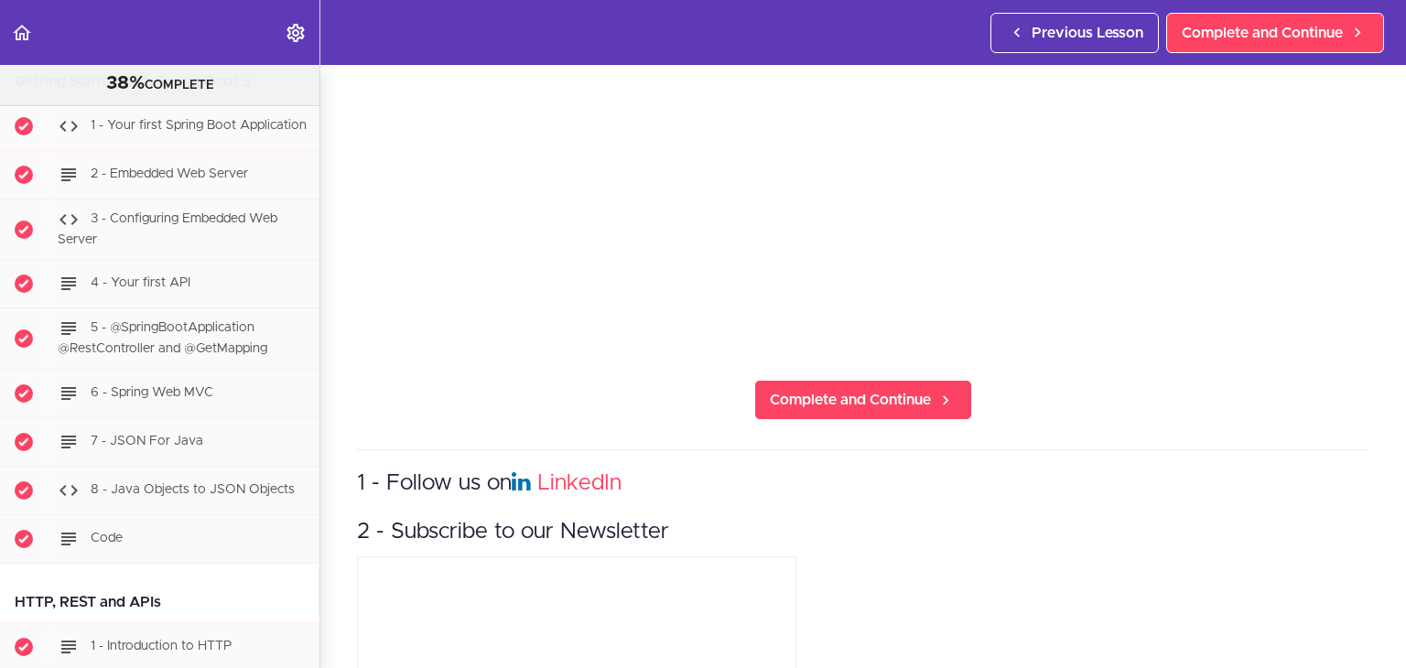
scroll to position [183, 0]
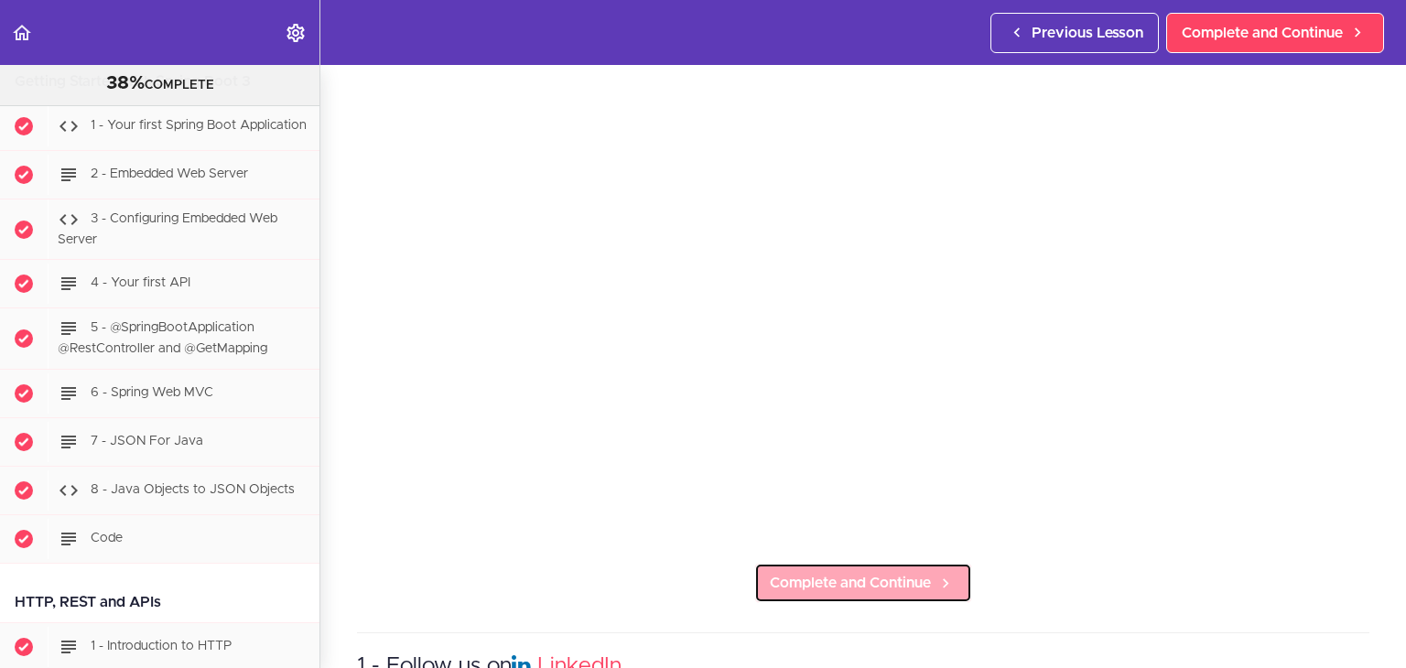
click at [825, 589] on link "Complete and Continue" at bounding box center [863, 583] width 218 height 40
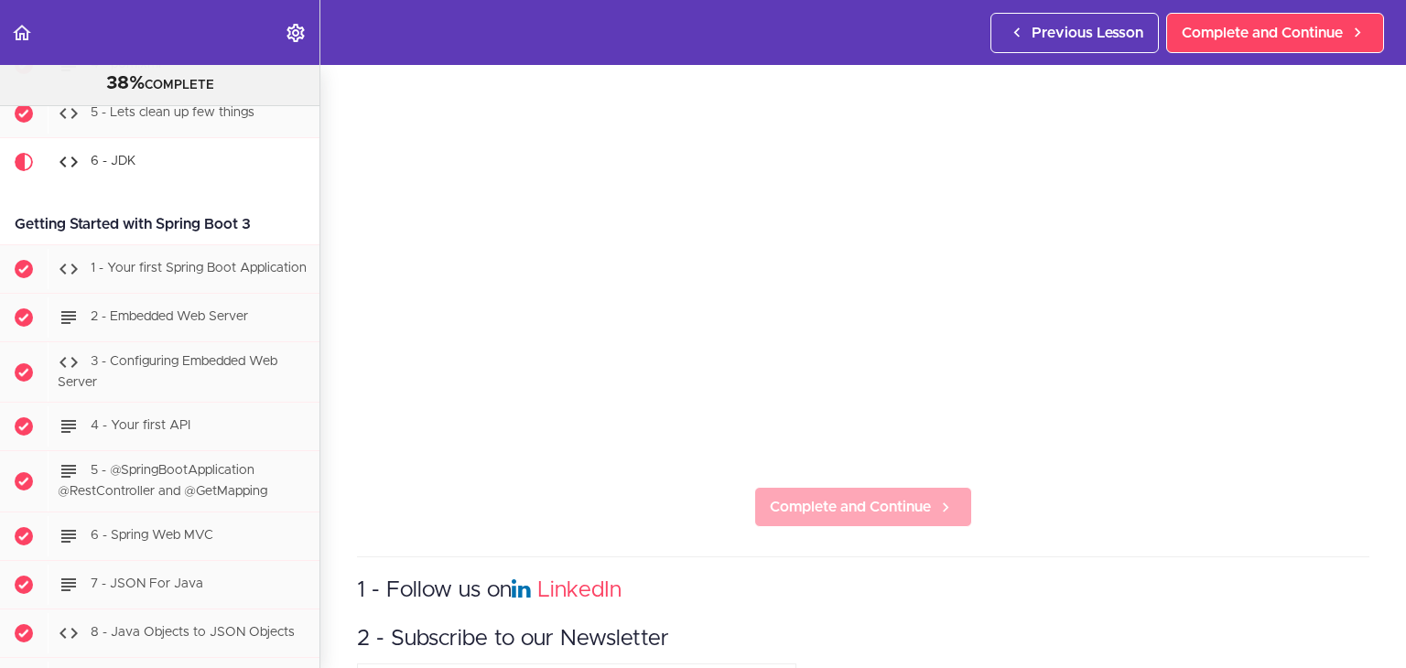
scroll to position [275, 0]
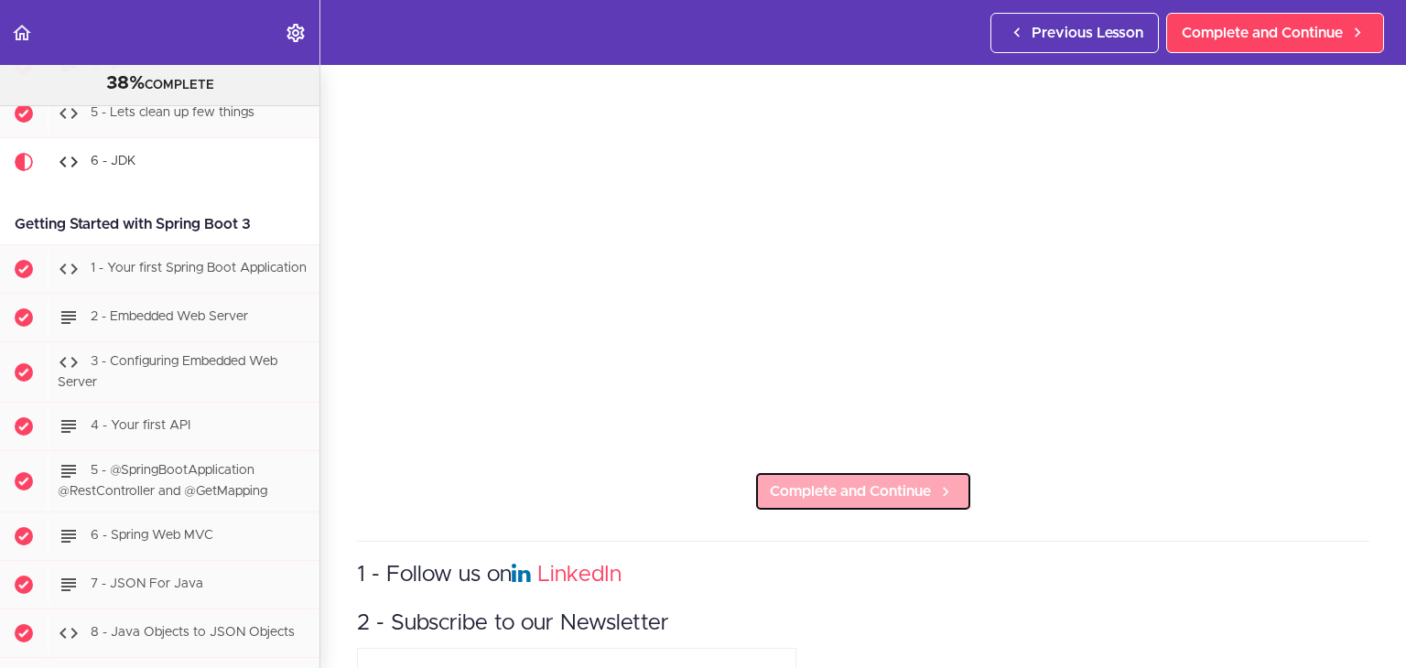
click at [804, 491] on span "Complete and Continue" at bounding box center [850, 492] width 161 height 22
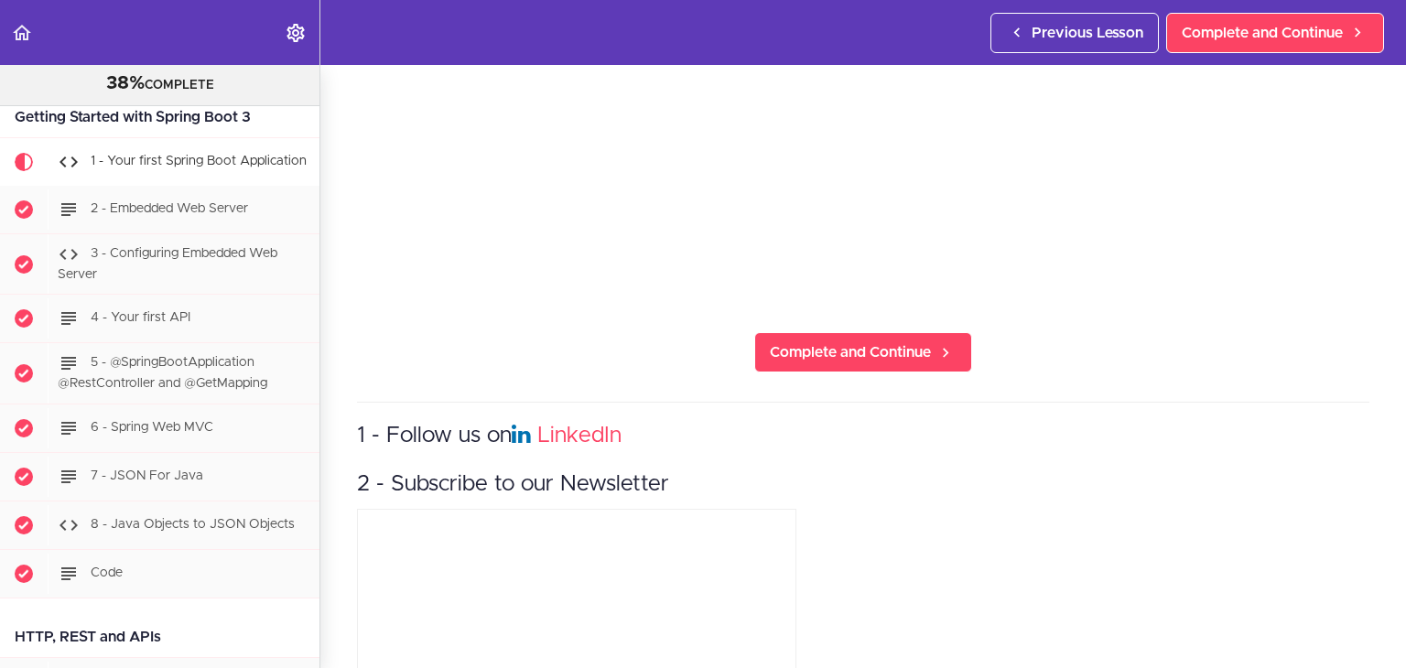
scroll to position [458, 0]
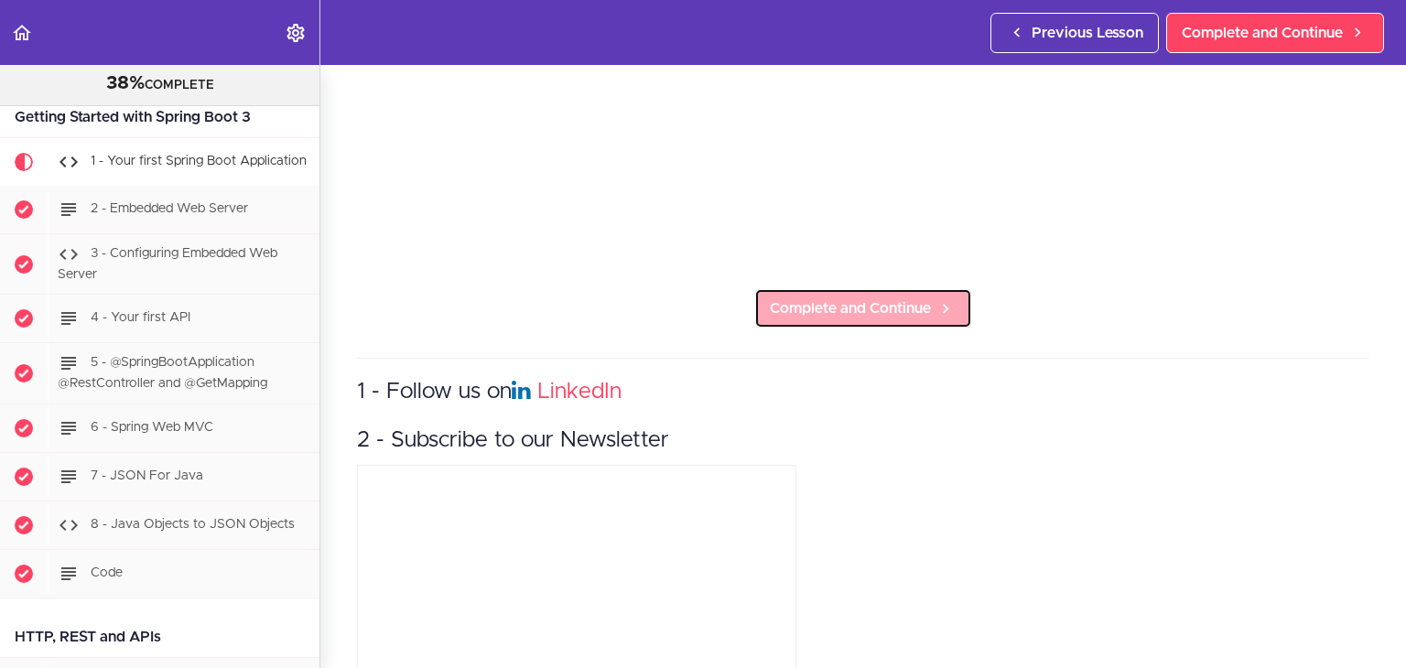
click at [866, 304] on span "Complete and Continue" at bounding box center [850, 308] width 161 height 22
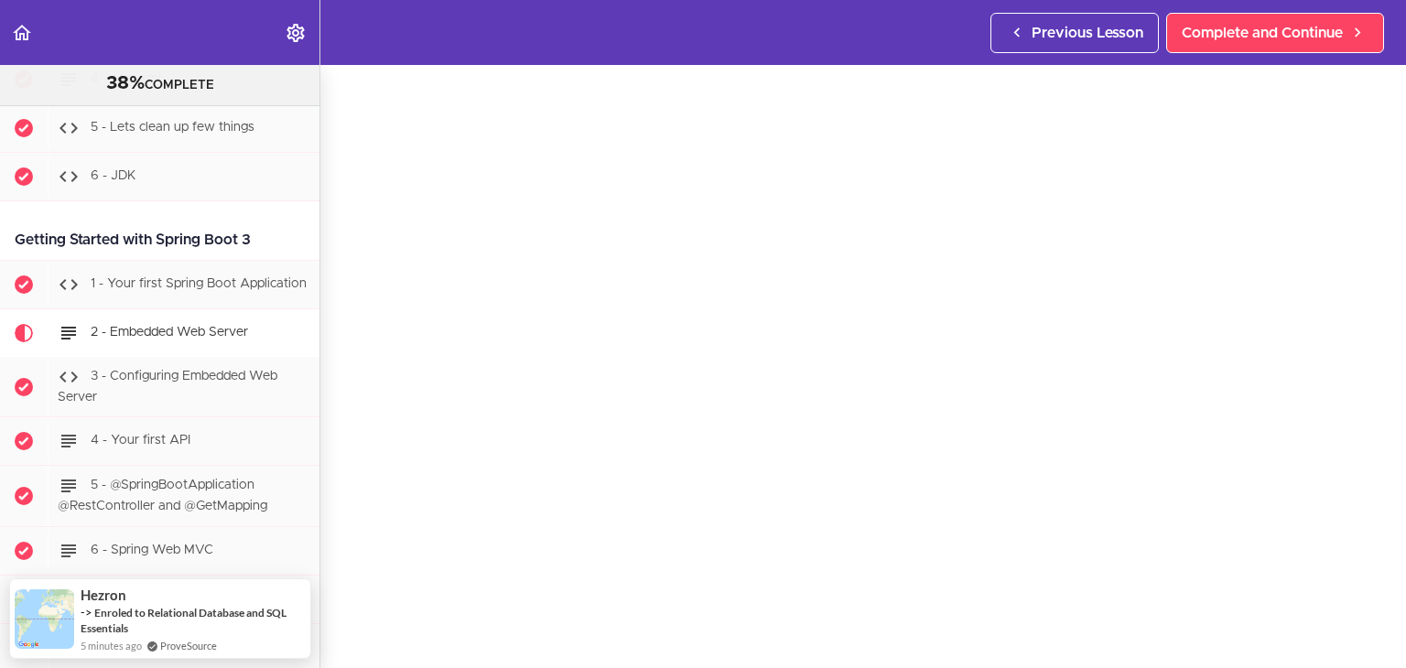
scroll to position [92, 0]
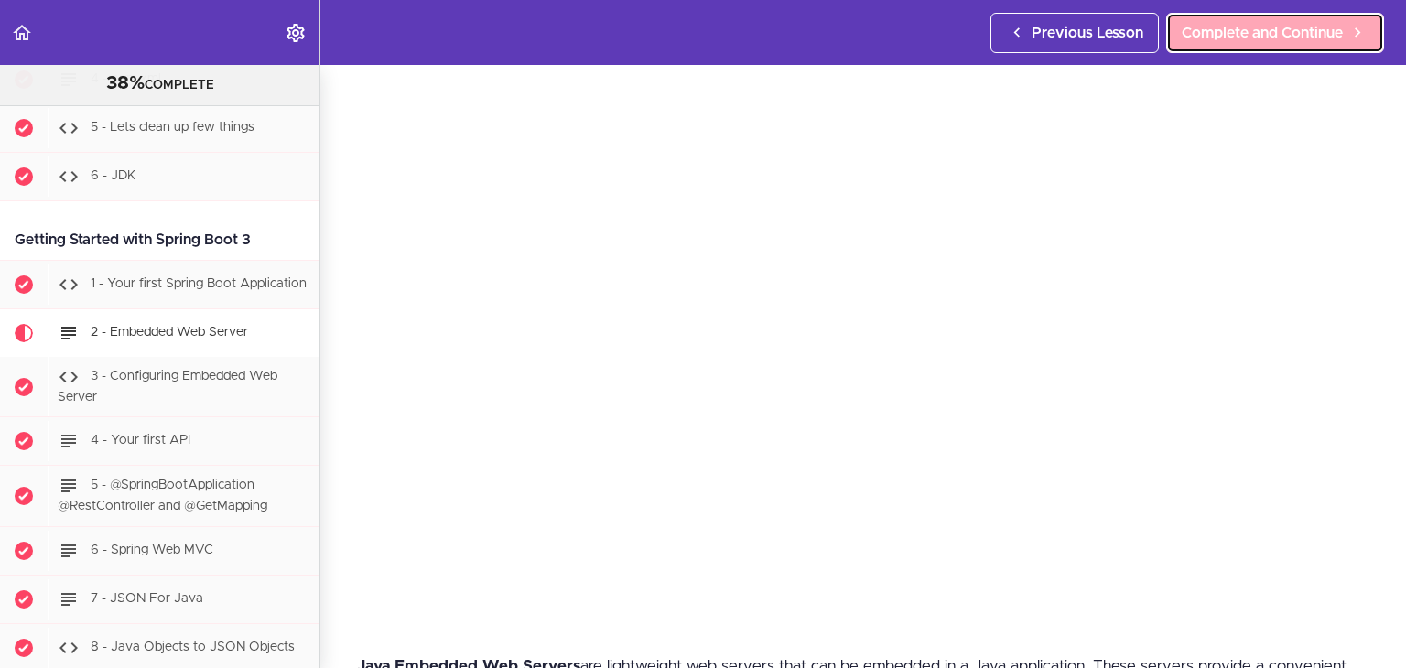
click at [1271, 38] on span "Complete and Continue" at bounding box center [1262, 33] width 161 height 22
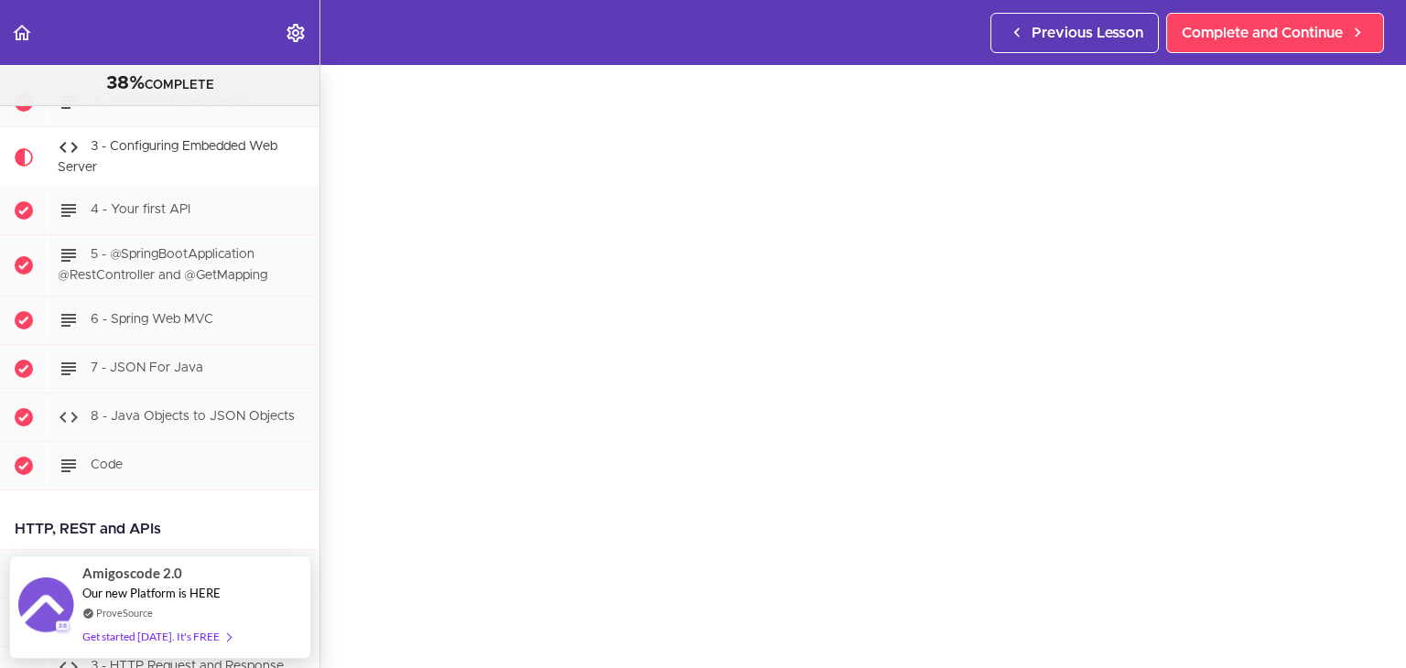
scroll to position [92, 0]
